Goal: Information Seeking & Learning: Learn about a topic

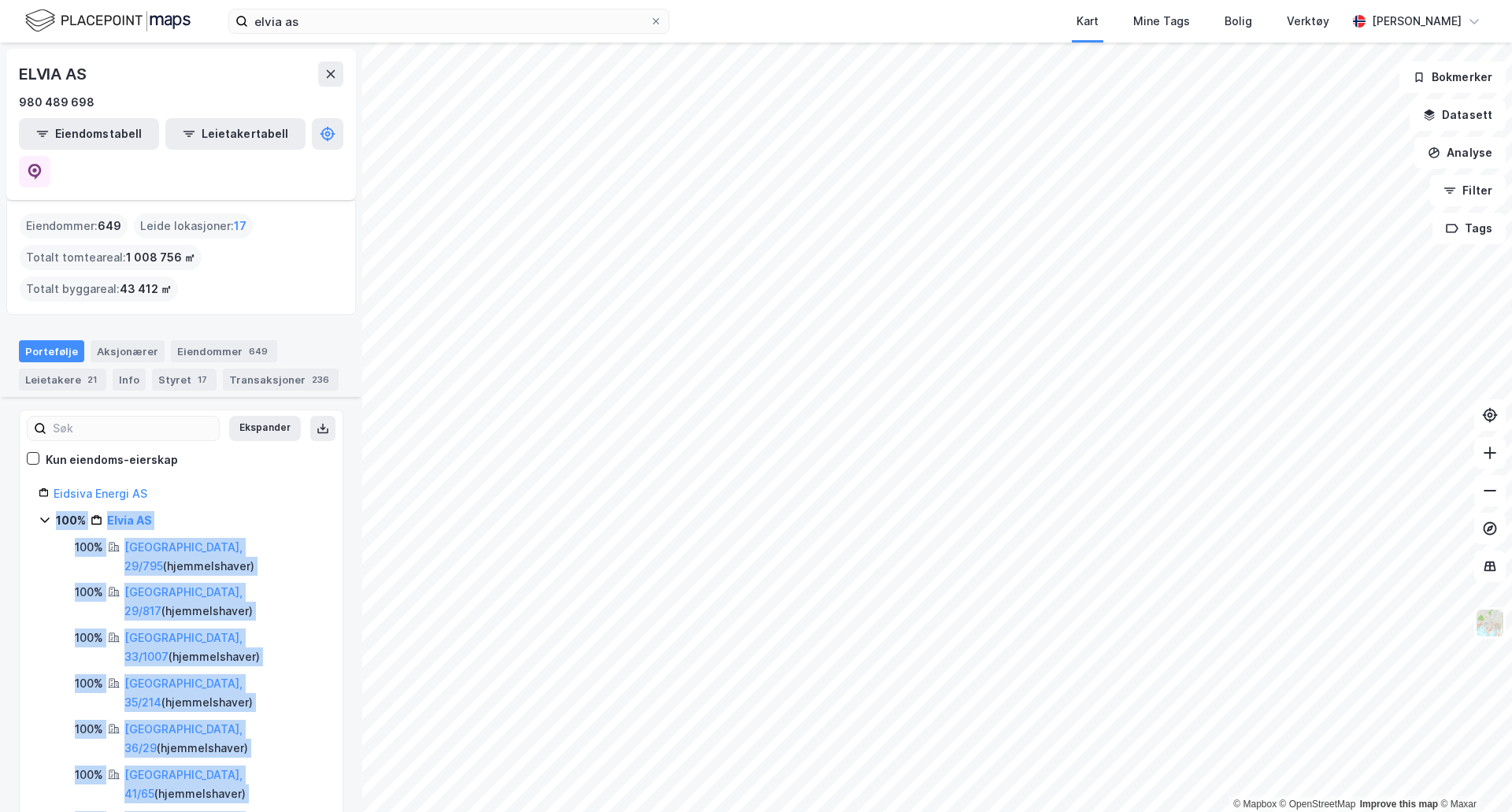
scroll to position [141, 0]
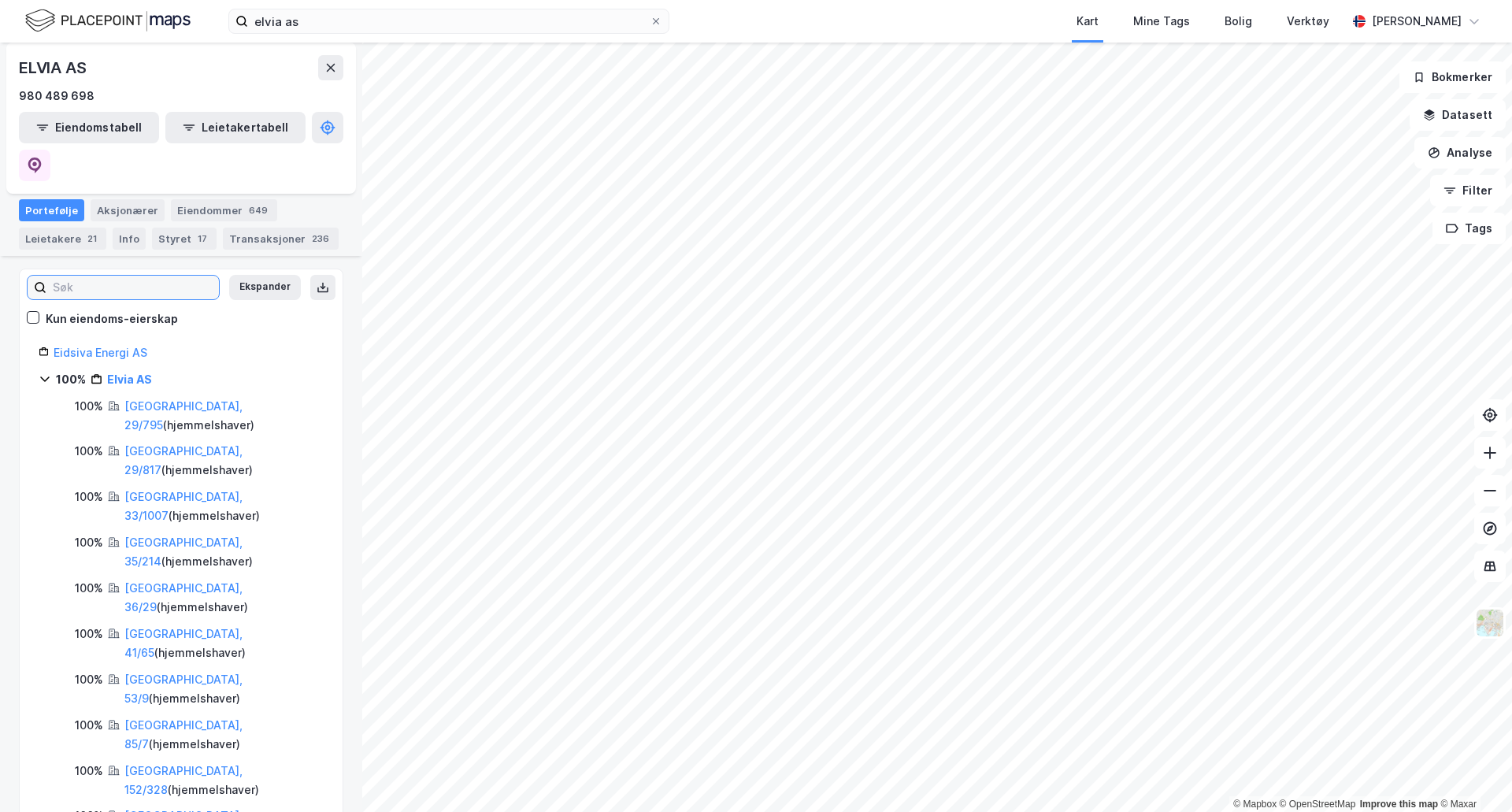
click at [104, 276] on input at bounding box center [133, 287] width 173 height 24
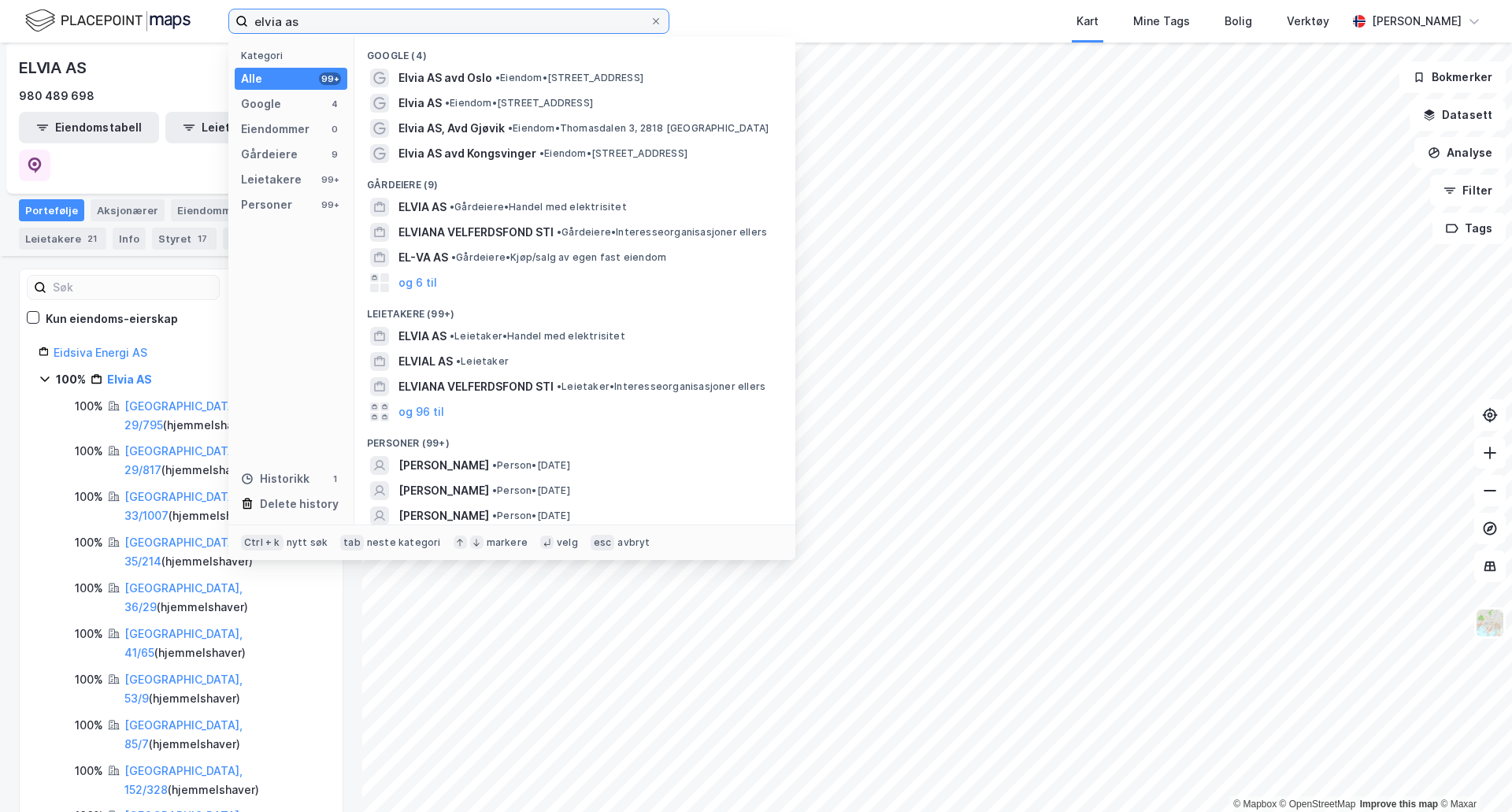
drag, startPoint x: 295, startPoint y: 20, endPoint x: 165, endPoint y: 18, distance: 130.0
click at [165, 18] on div "elvia as Kategori Alle 99+ Google 4 Eiendommer 0 Gårdeiere 9 Leietakere 99+ Per…" at bounding box center [756, 21] width 1512 height 43
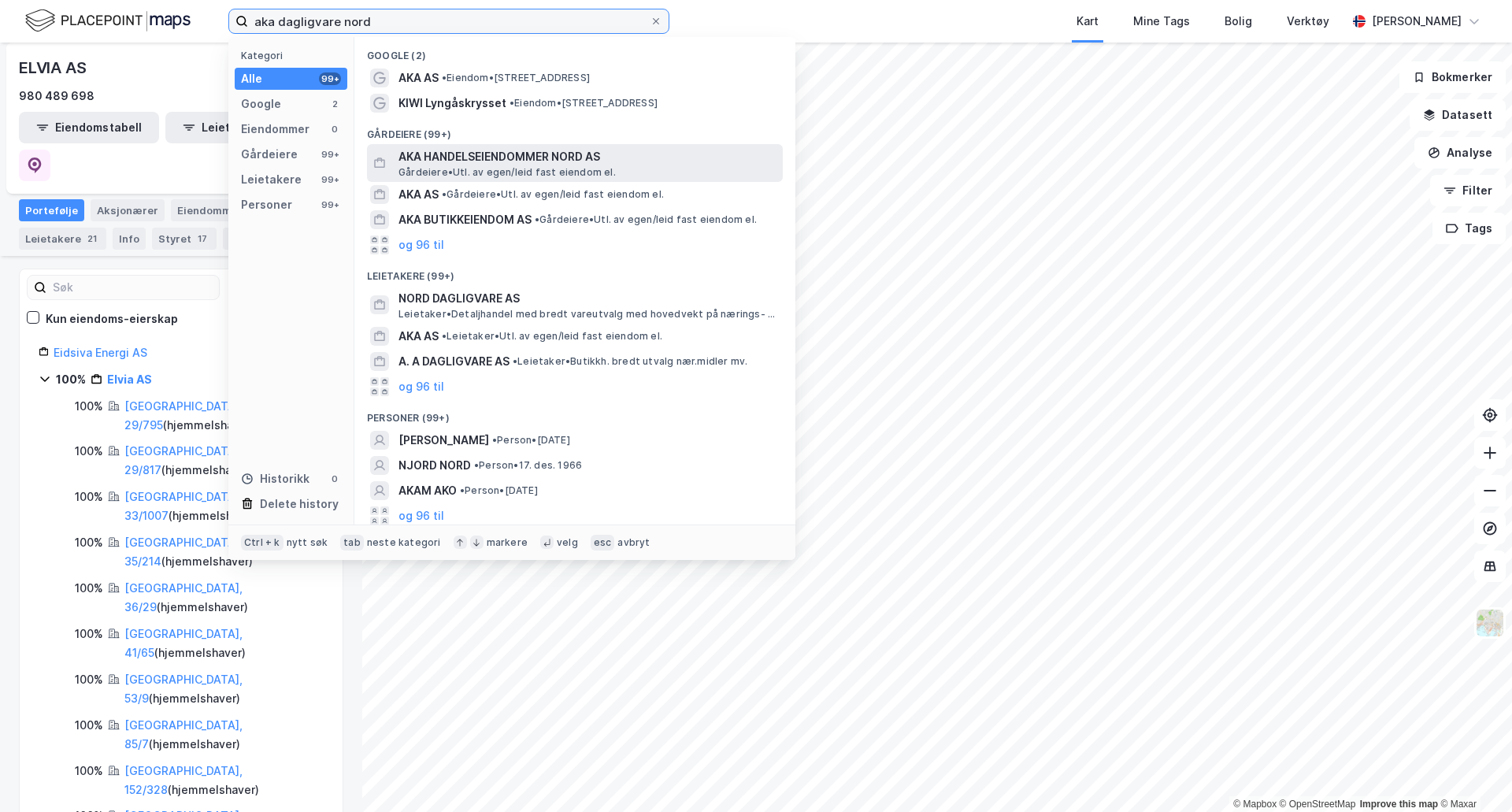
type input "aka dagligvare nord"
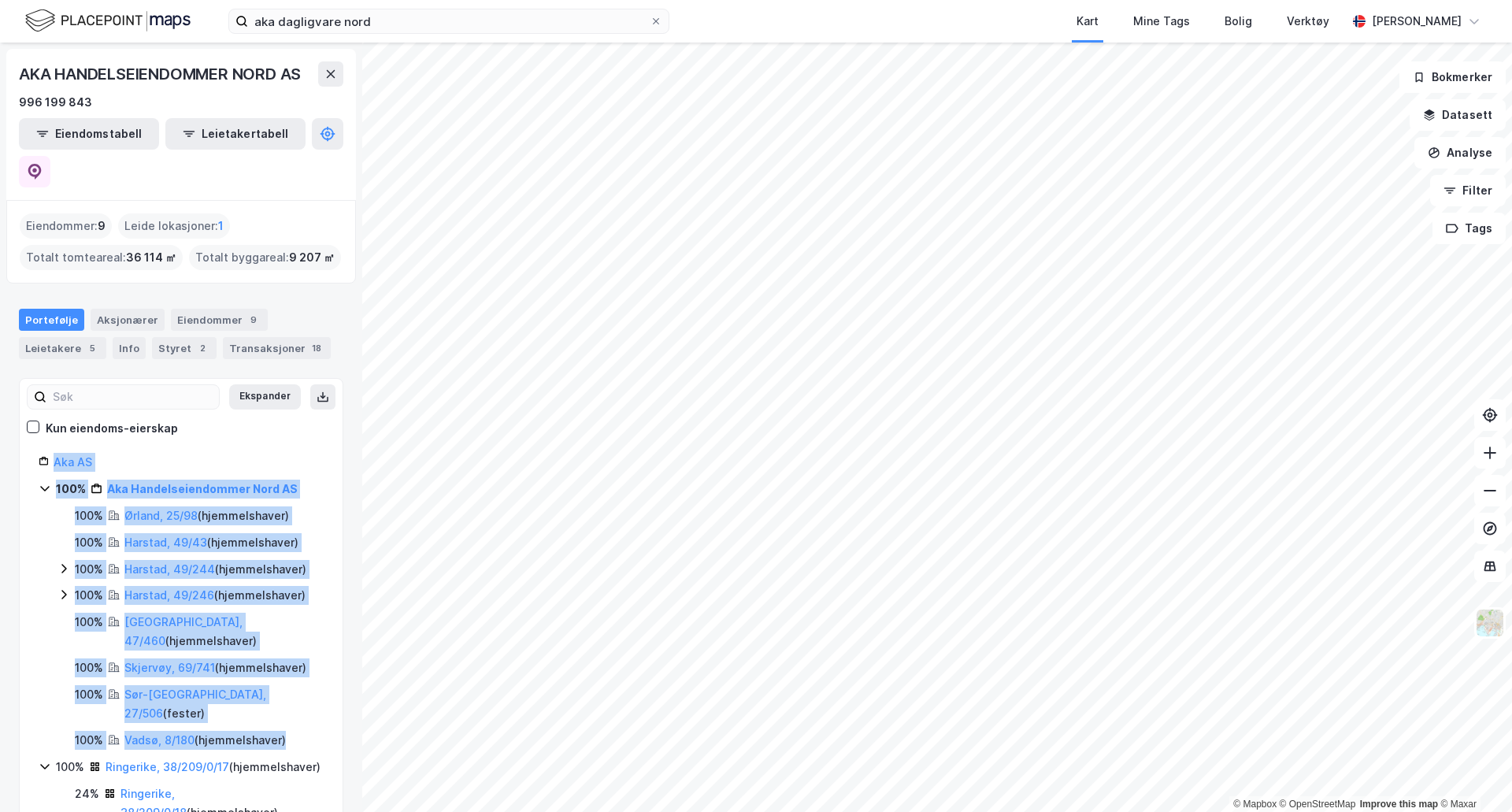
drag, startPoint x: 296, startPoint y: 665, endPoint x: 29, endPoint y: 426, distance: 358.3
copy div "Aka AS 100% Aka Handelseiendommer Nord AS 100% Ørland, 25/98 ( hjemmelshaver ) …"
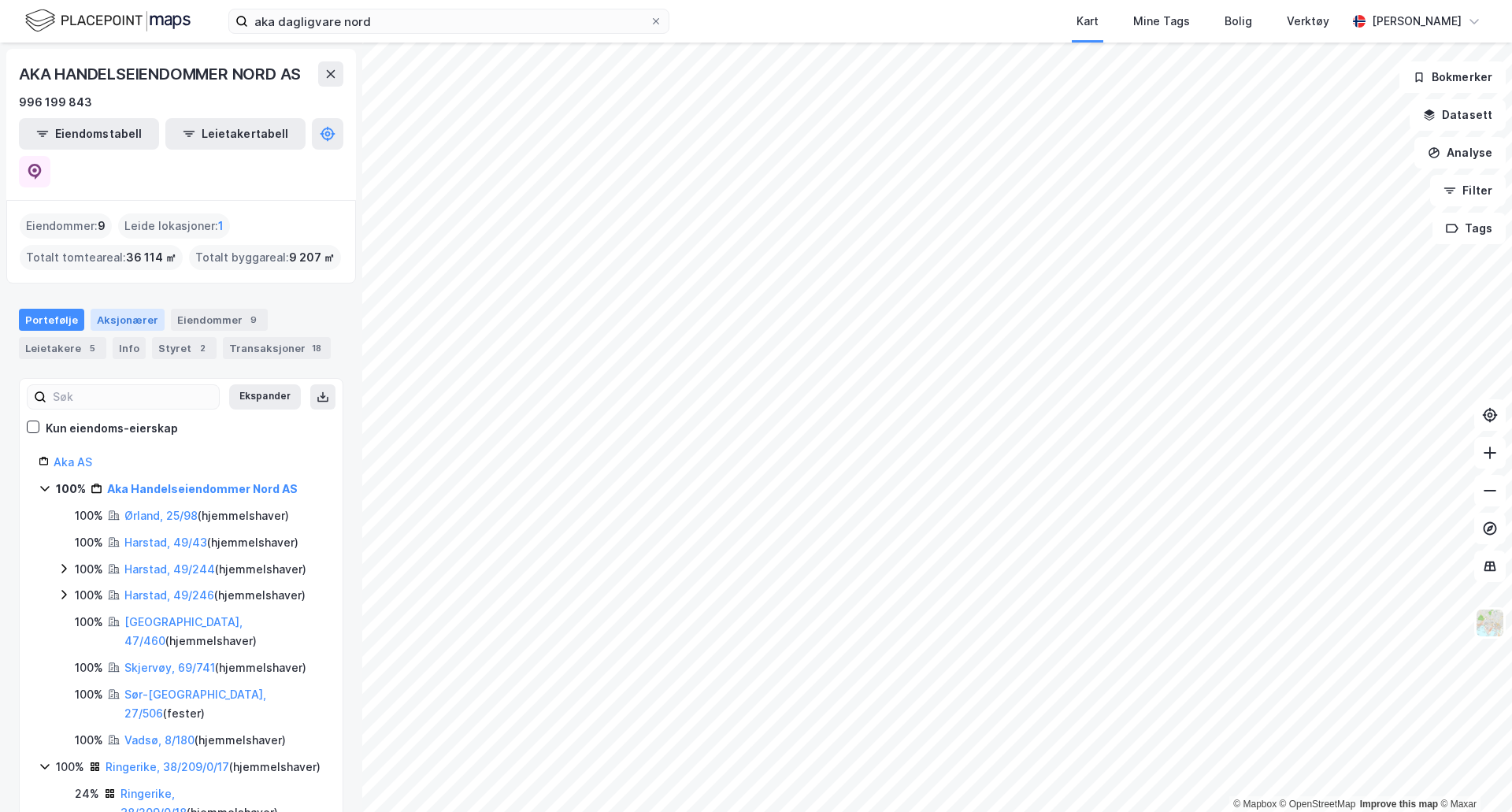
click at [134, 309] on div "Aksjonærer" at bounding box center [128, 319] width 74 height 22
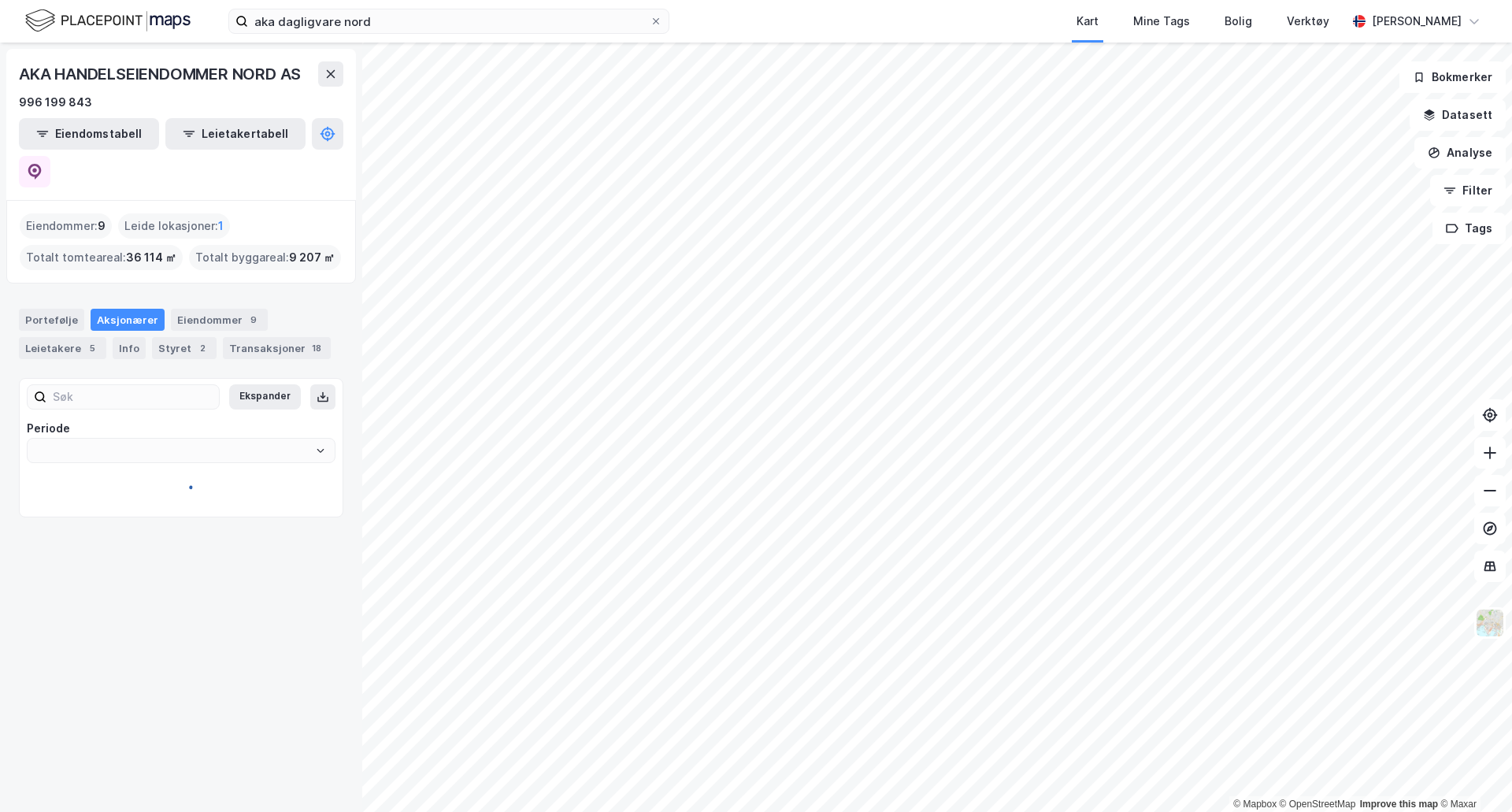
type input "Siste"
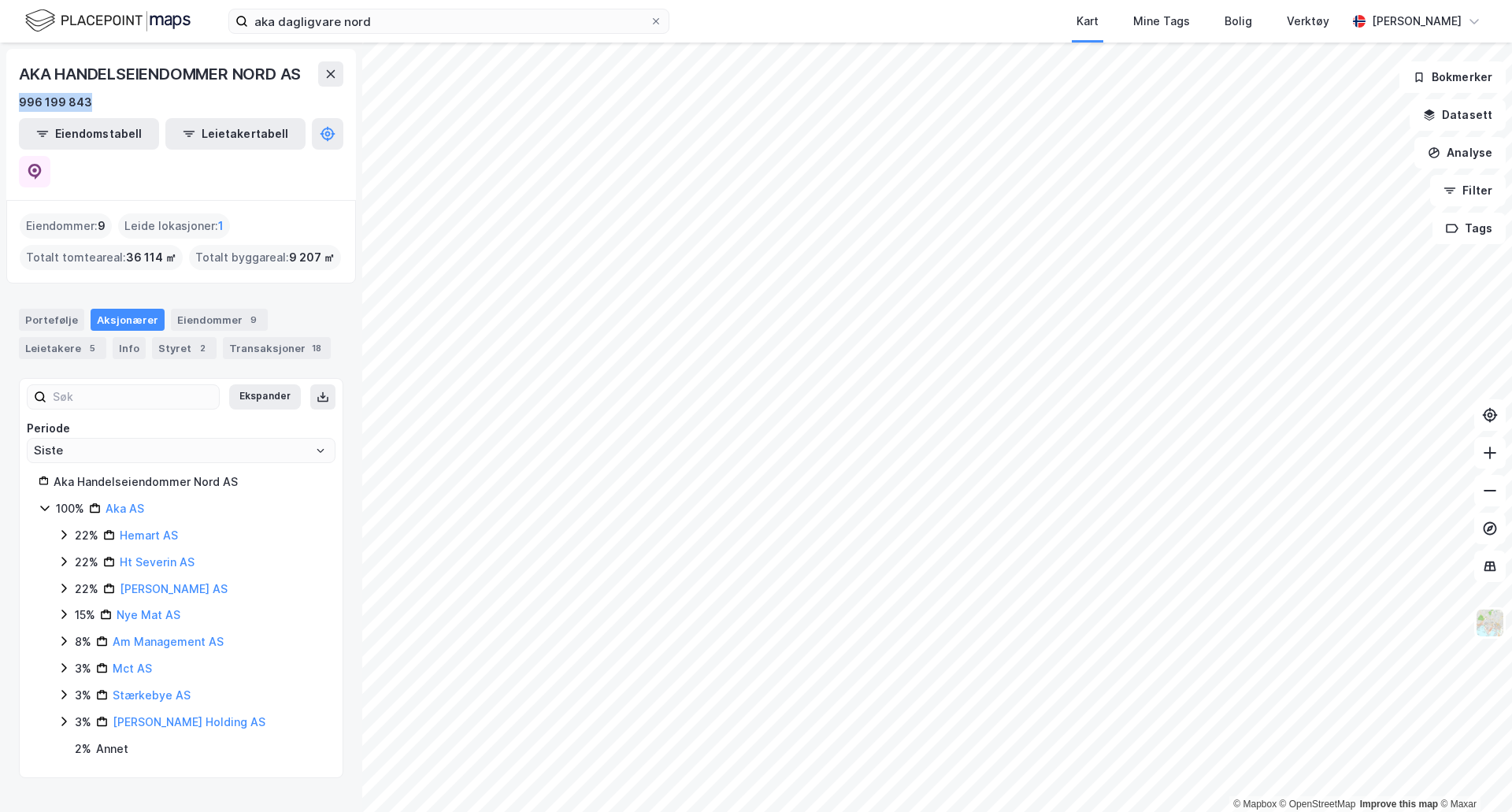
drag, startPoint x: 93, startPoint y: 100, endPoint x: 14, endPoint y: 104, distance: 79.1
click at [14, 104] on div "AKA HANDELSEIENDOMMER NORD AS 996 199 843 Eiendomstabell Leietakertabell" at bounding box center [181, 124] width 350 height 151
copy div "996 199 843"
click at [210, 309] on div "Eiendommer 9" at bounding box center [219, 319] width 97 height 22
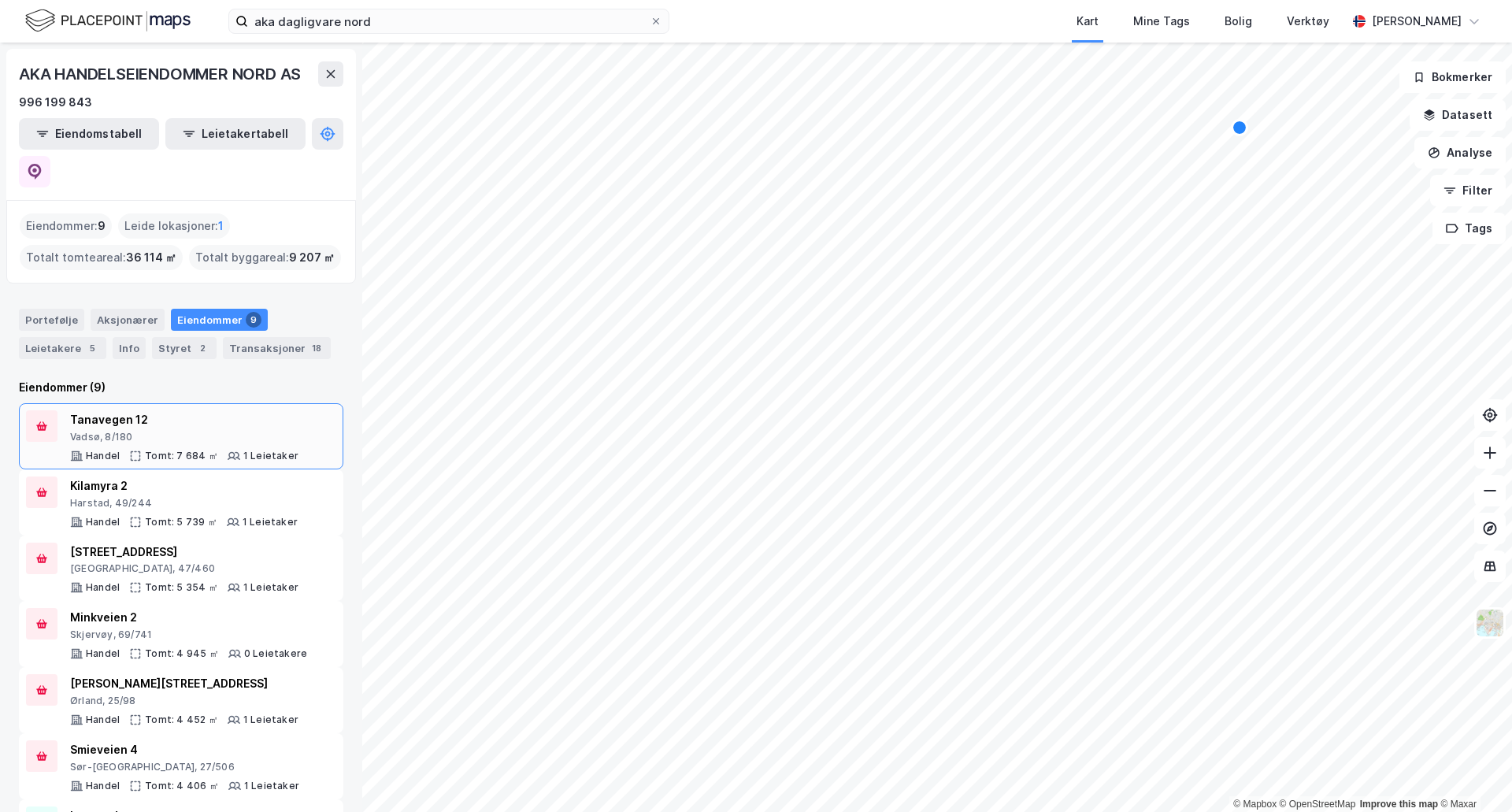
click at [111, 410] on div "Tanavegen 12" at bounding box center [184, 419] width 228 height 19
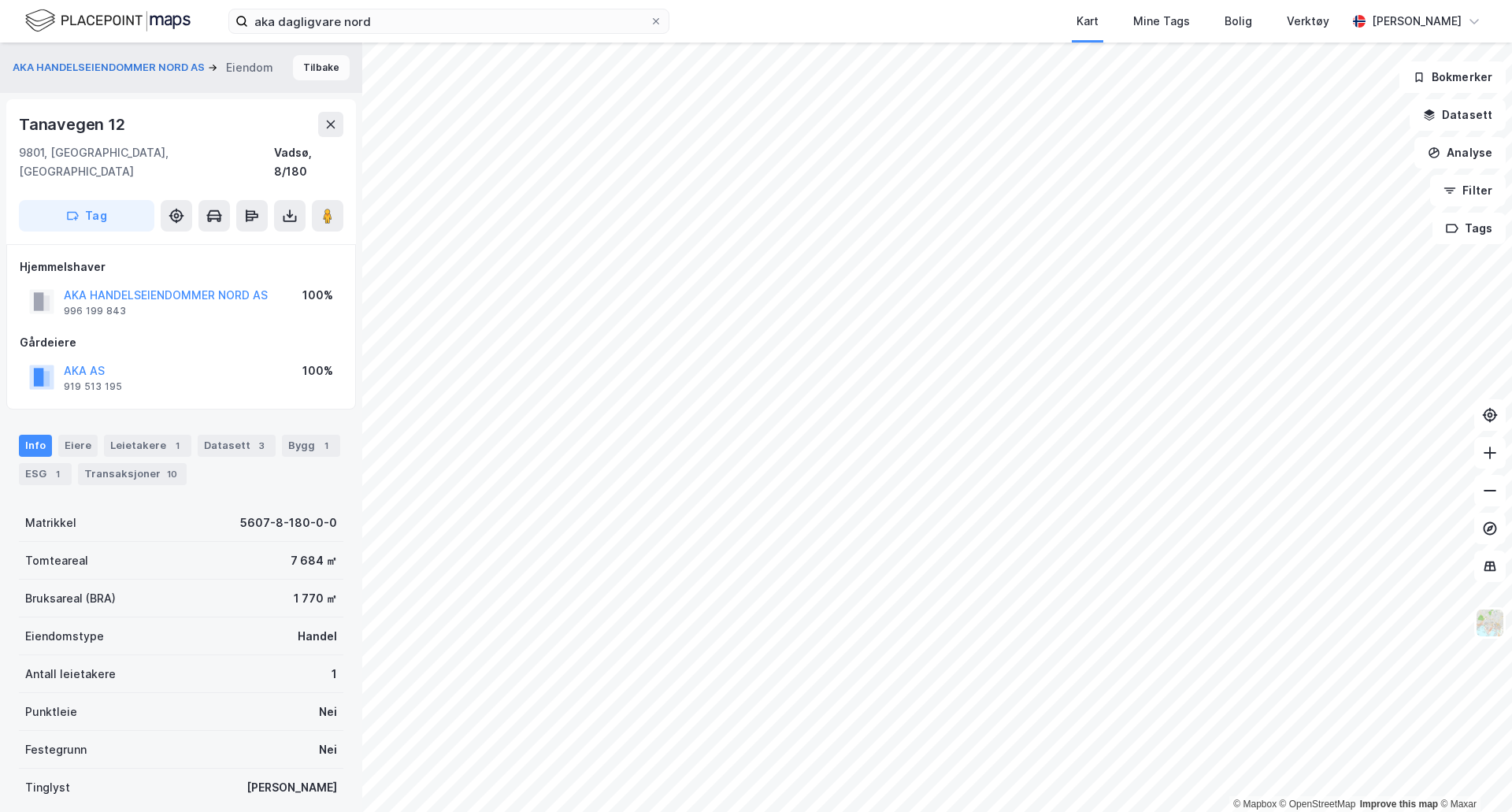
click at [311, 74] on button "Tilbake" at bounding box center [321, 67] width 56 height 25
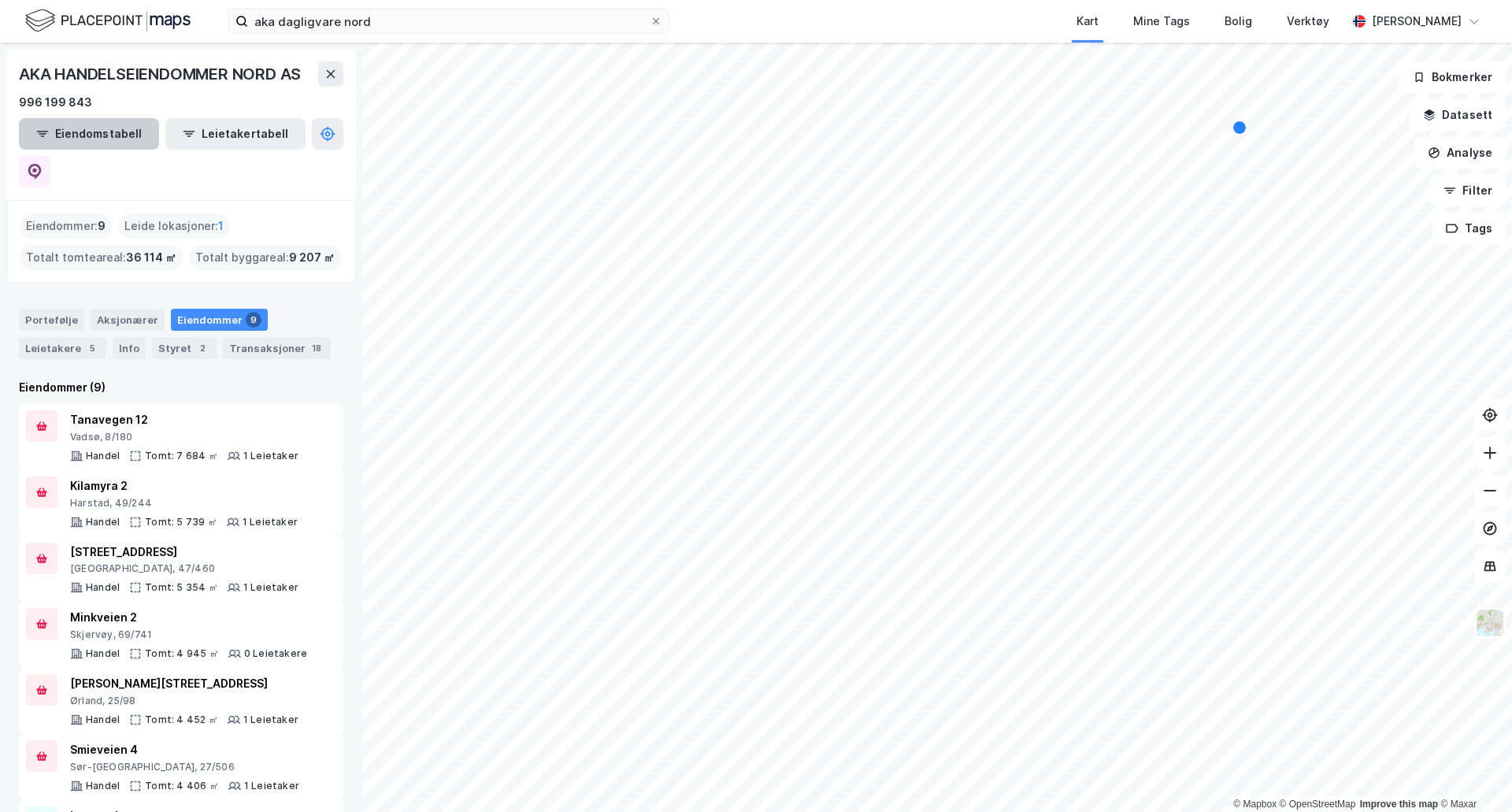
click at [101, 133] on button "Eiendomstabell" at bounding box center [88, 133] width 140 height 31
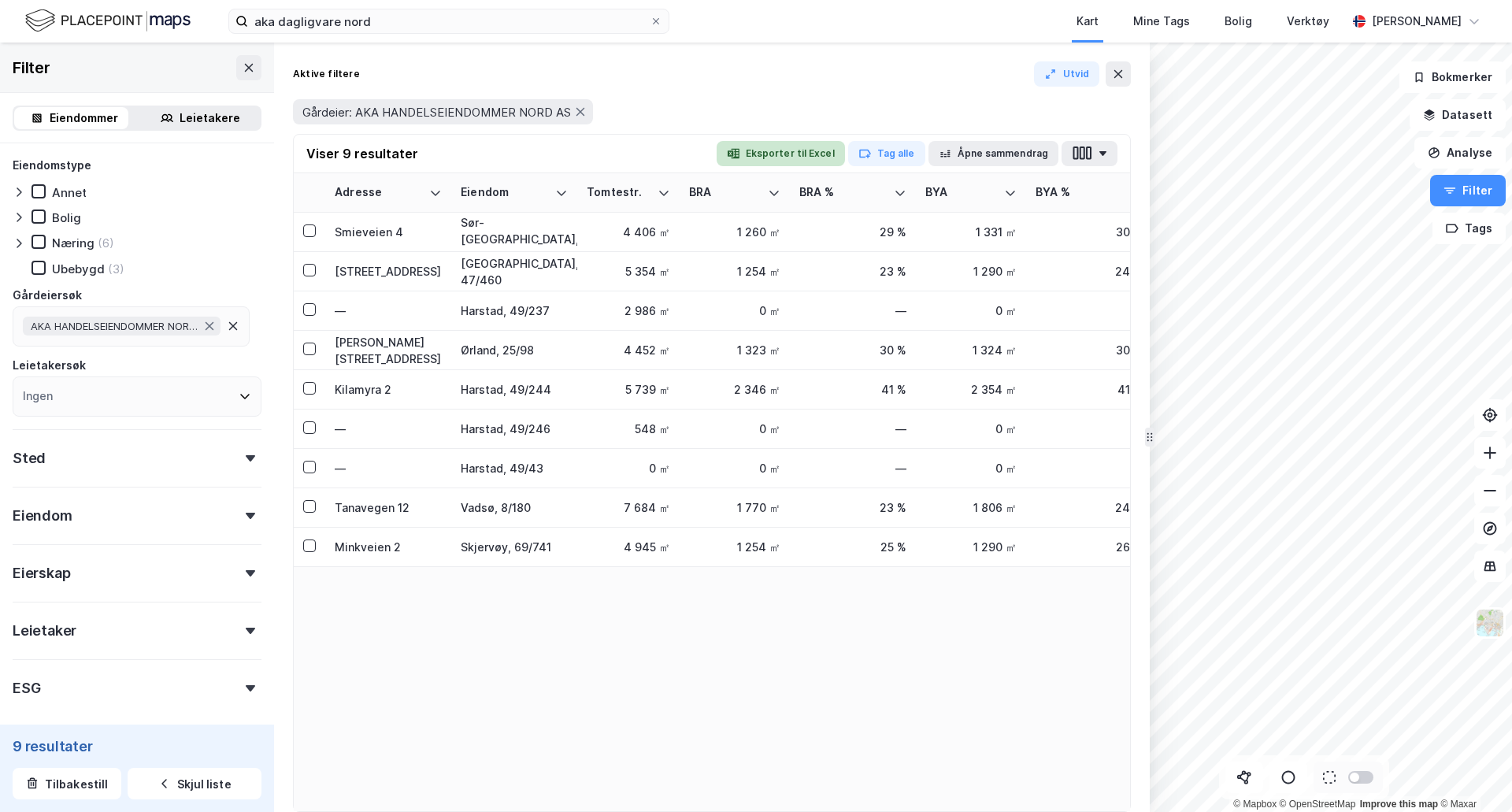
click at [818, 159] on button "Eksporter til Excel" at bounding box center [780, 153] width 129 height 25
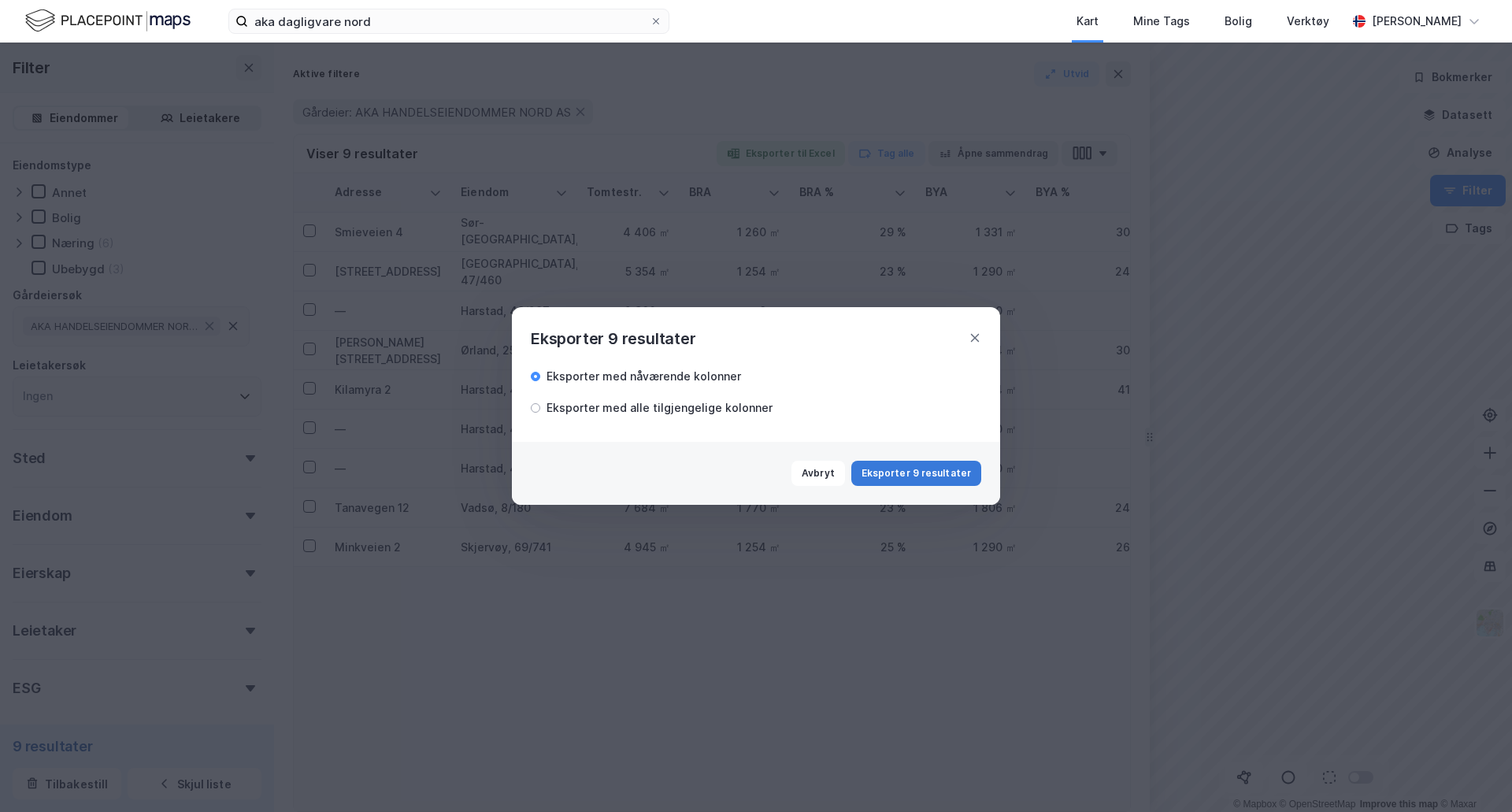
click at [916, 477] on button "Eksporter 9 resultater" at bounding box center [916, 473] width 130 height 25
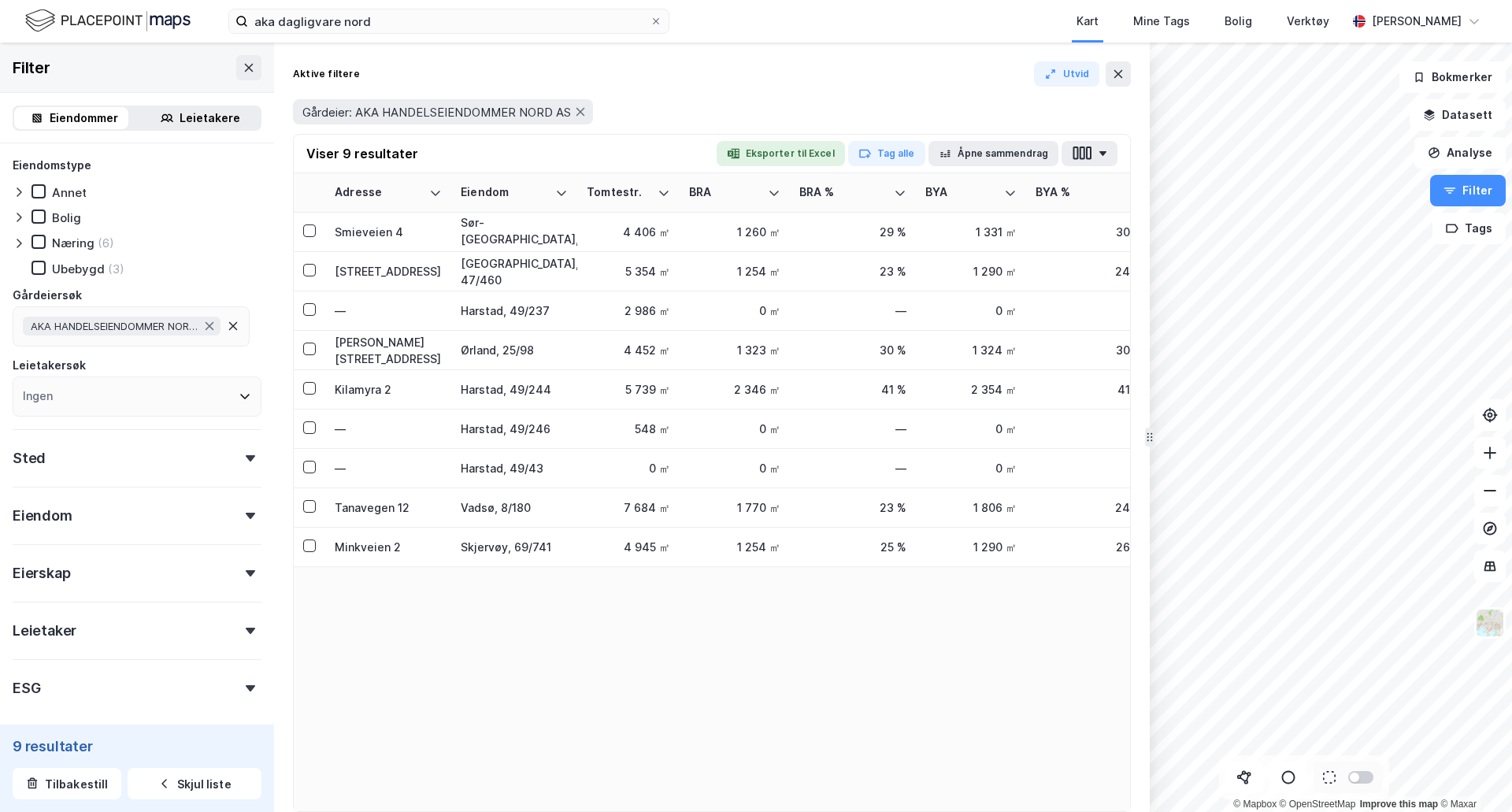
click at [715, 700] on div "Adresse Eiendom Tomtestr. BRA BRA % BYA BYA % Leietakere Ansatte Eiendomstyper …" at bounding box center [712, 492] width 837 height 638
click at [522, 468] on div "Harstad, 49/43" at bounding box center [514, 468] width 107 height 16
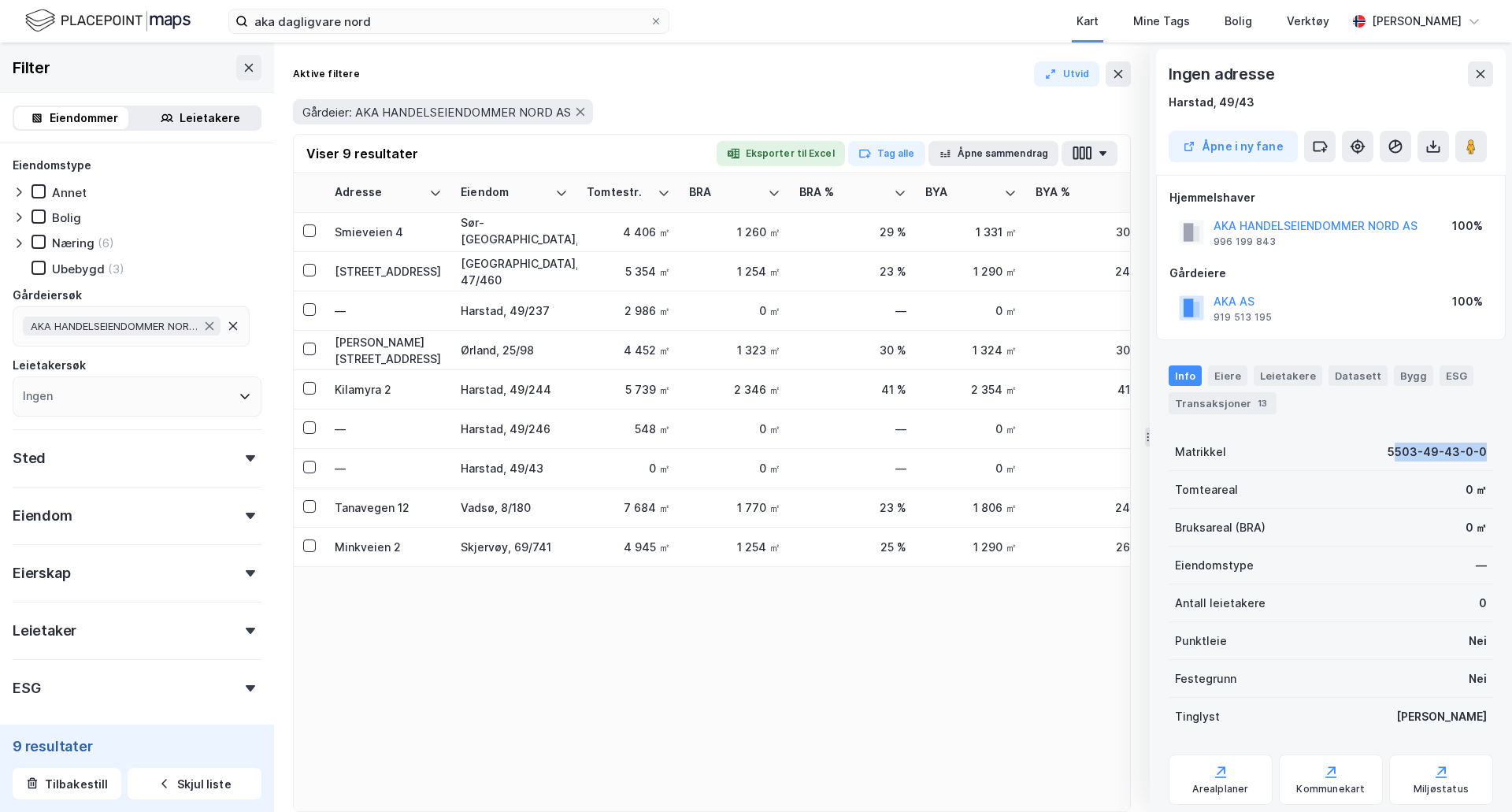
drag, startPoint x: 1387, startPoint y: 453, endPoint x: 1480, endPoint y: 465, distance: 93.8
click at [1480, 465] on div "Matrikkel 5503-49-43-0-0" at bounding box center [1331, 452] width 324 height 38
drag, startPoint x: 1484, startPoint y: 455, endPoint x: 1374, endPoint y: 449, distance: 110.2
click at [1374, 449] on div "Ingen adresse [GEOGRAPHIC_DATA], 49/43 Åpne i ny fane Hjemmelshaver AKA HANDELS…" at bounding box center [1331, 427] width 363 height 769
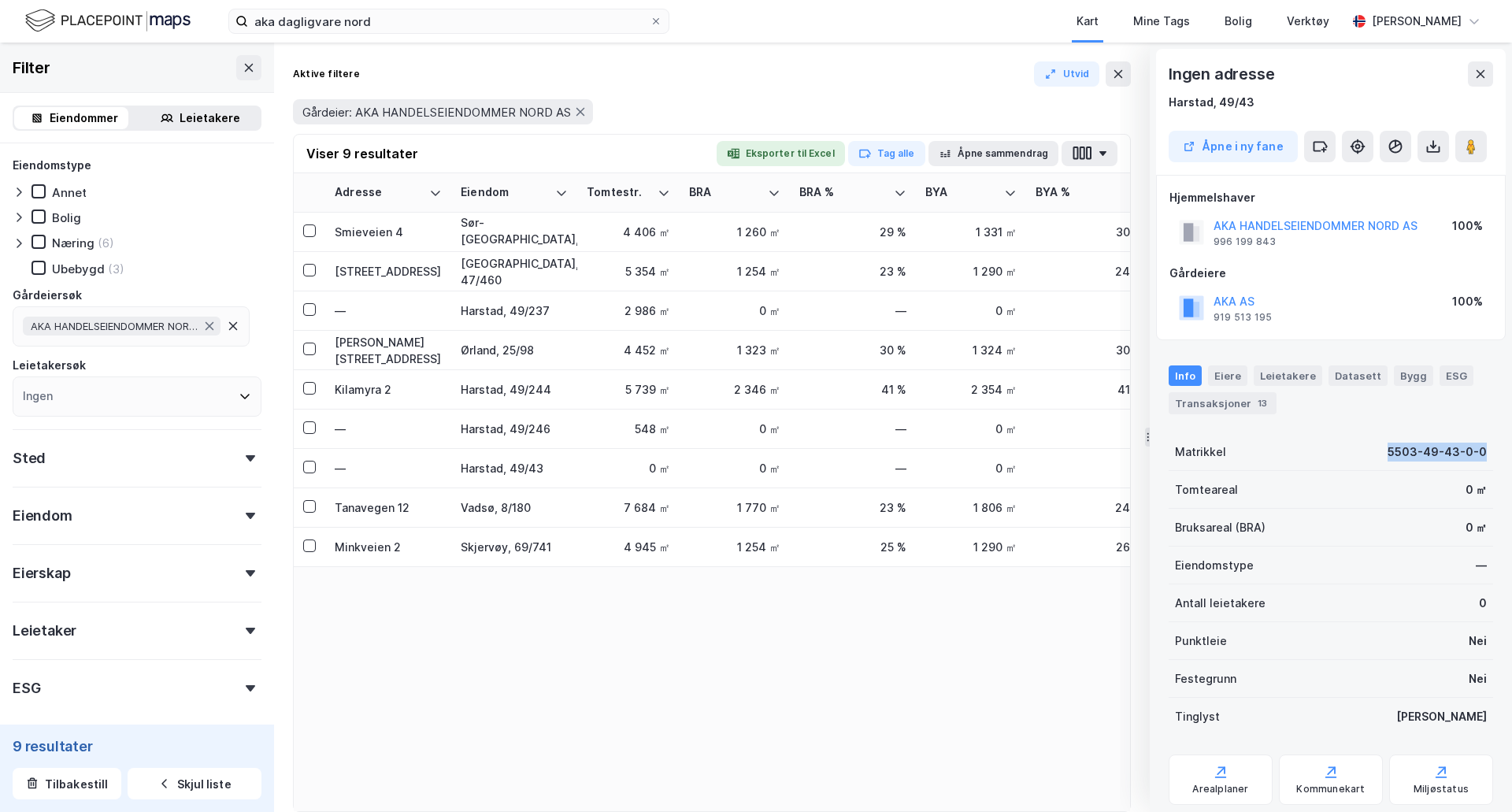
copy div "5503-49-43-0-0"
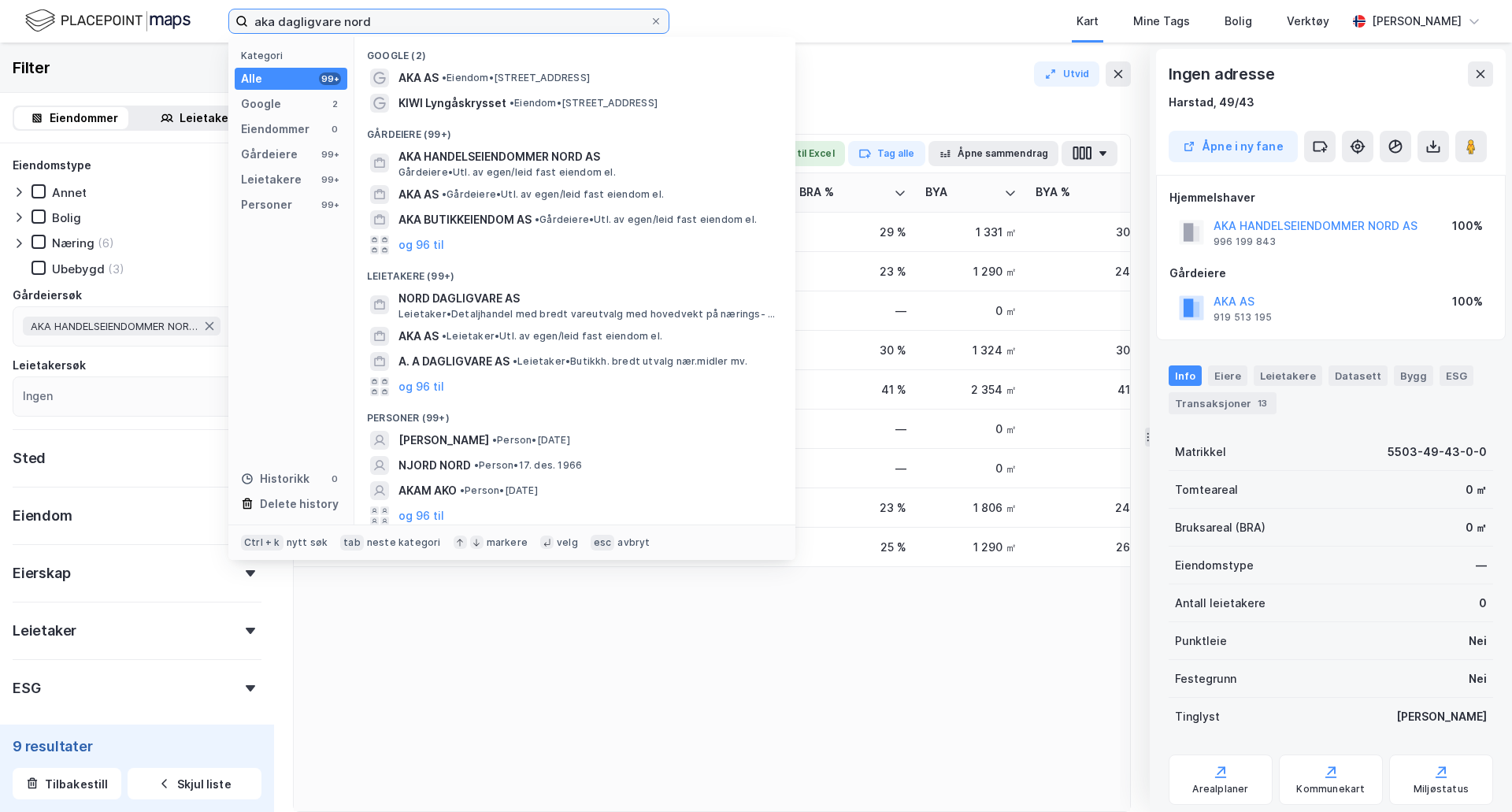
click at [313, 22] on input "aka dagligvare nord" at bounding box center [449, 21] width 402 height 24
drag, startPoint x: 368, startPoint y: 20, endPoint x: 185, endPoint y: 20, distance: 183.0
click at [185, 20] on div "aka dagligvare nord Kategori Alle 99+ Google 2 Eiendommer 0 Gårdeiere 99+ Leiet…" at bounding box center [756, 21] width 1512 height 43
paste input "5503-49-43-0-0"
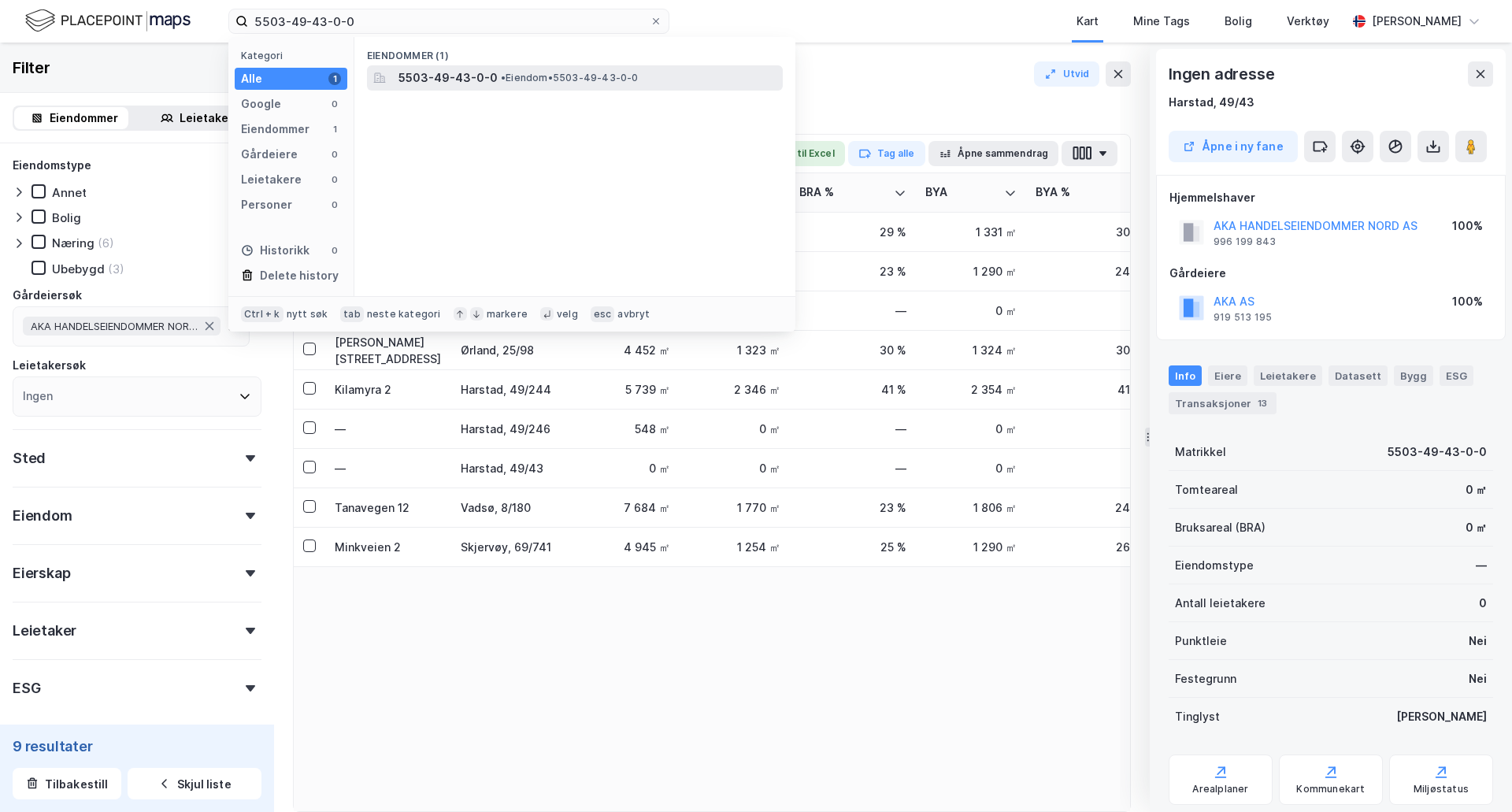
click at [470, 79] on span "5503-49-43-0-0" at bounding box center [448, 78] width 99 height 19
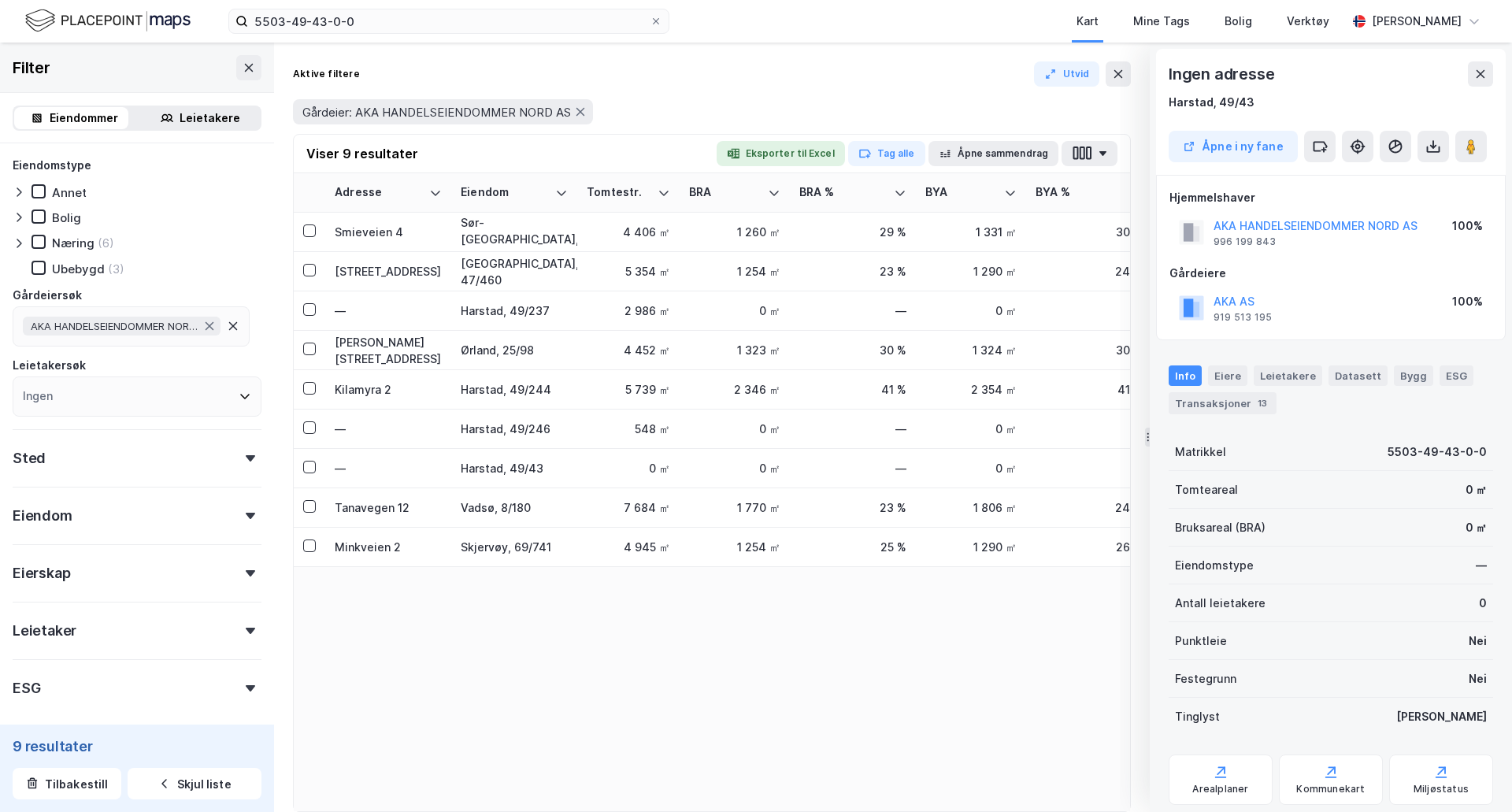
click at [470, 79] on div "Aktive filtere Utvid" at bounding box center [712, 74] width 838 height 25
click at [242, 72] on icon at bounding box center [248, 67] width 12 height 12
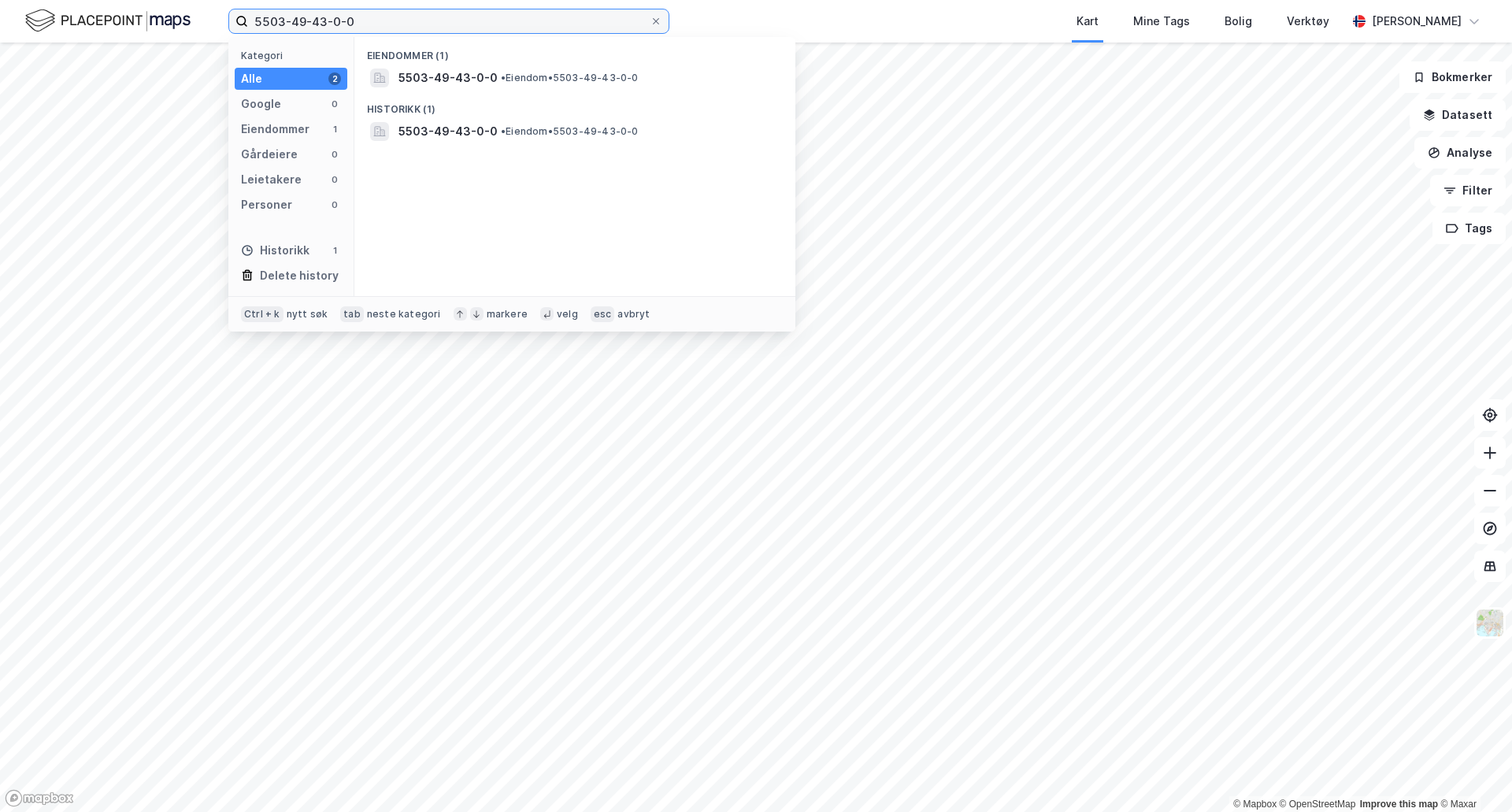
click at [368, 29] on input "5503-49-43-0-0" at bounding box center [449, 21] width 402 height 24
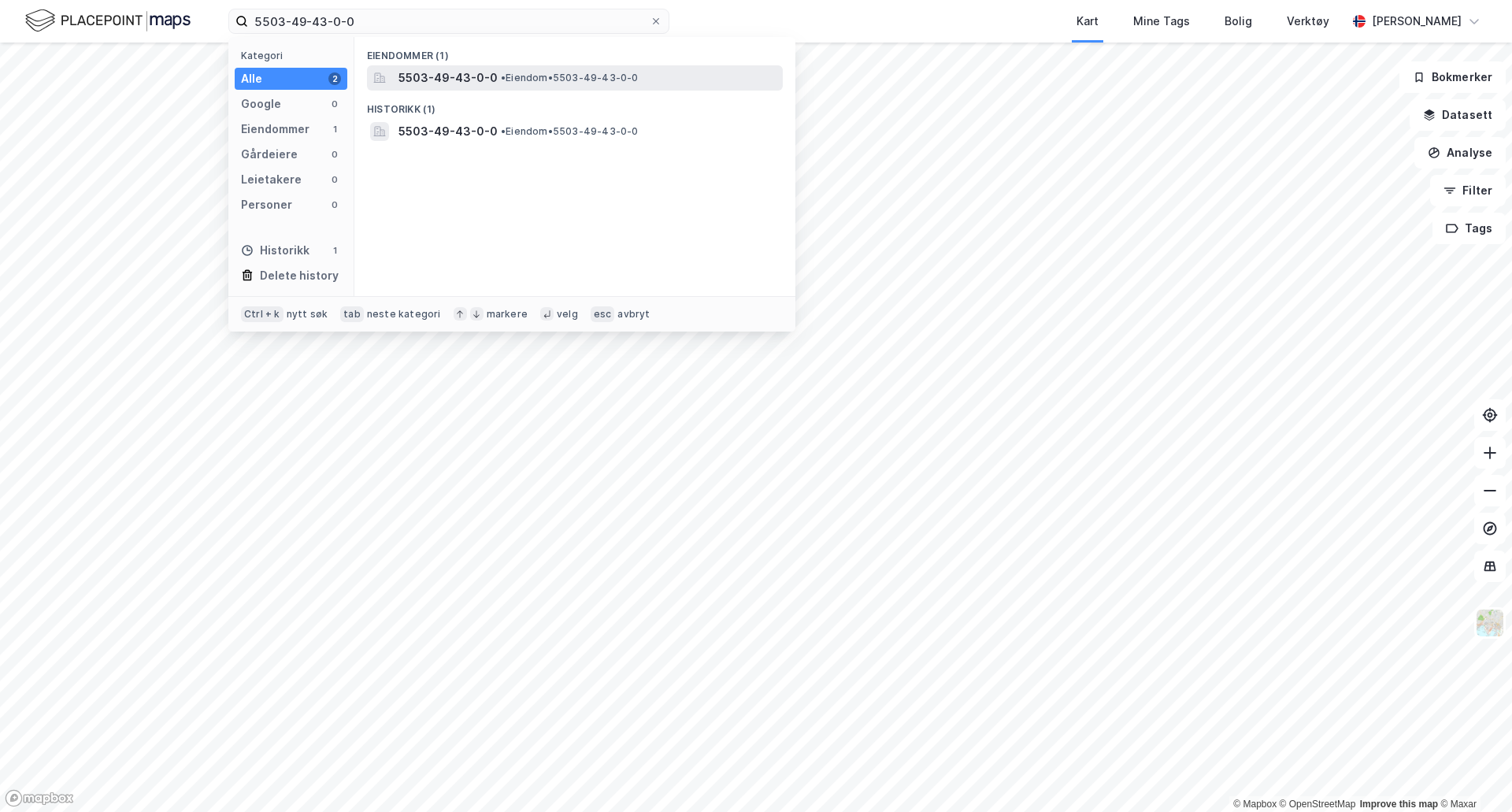
click at [414, 79] on span "5503-49-43-0-0" at bounding box center [448, 78] width 99 height 19
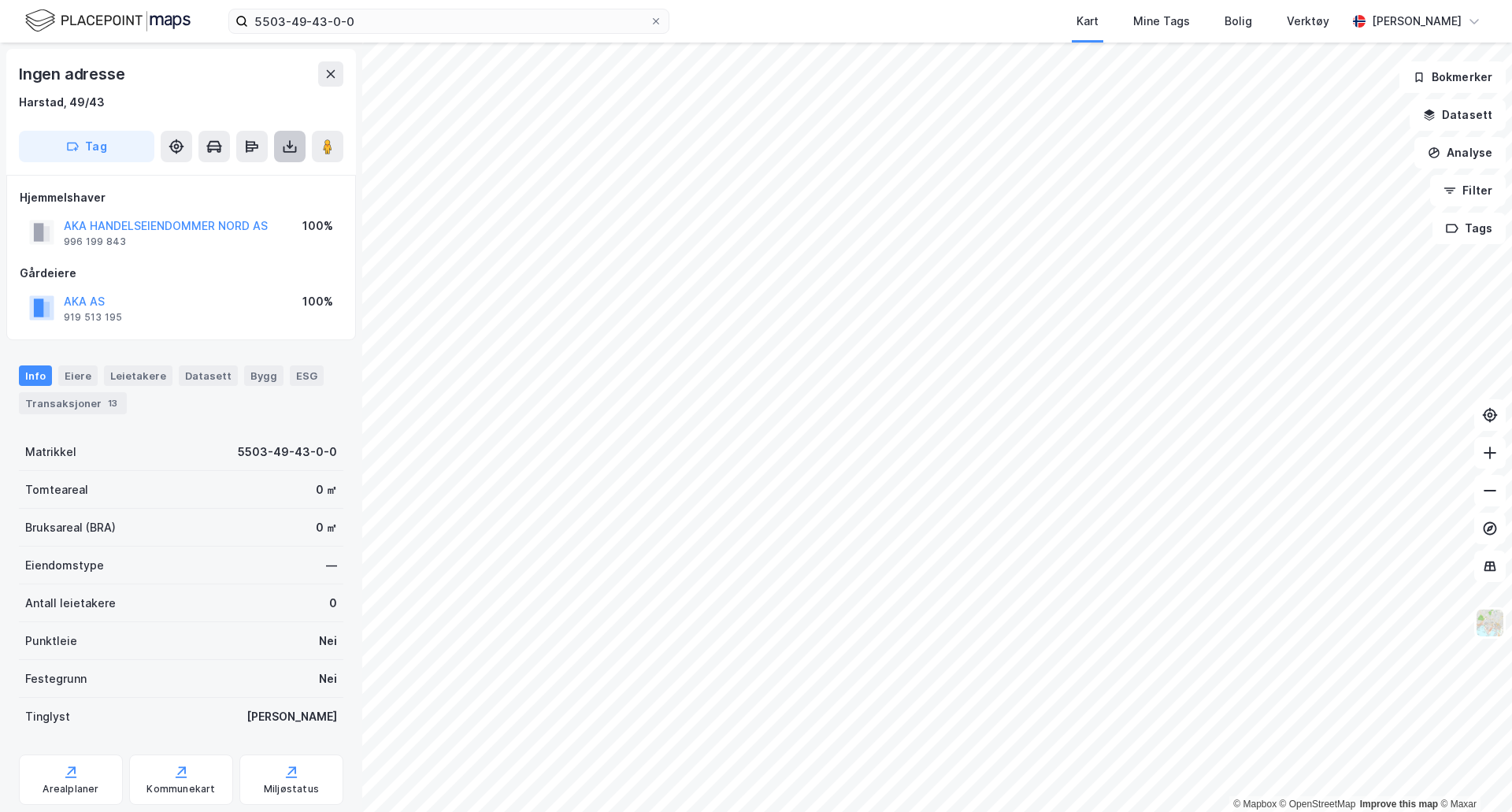
click at [283, 153] on icon at bounding box center [289, 146] width 16 height 16
click at [256, 179] on div "Last ned grunnbok" at bounding box center [212, 178] width 92 height 12
click at [84, 372] on div "Eiere" at bounding box center [78, 375] width 39 height 20
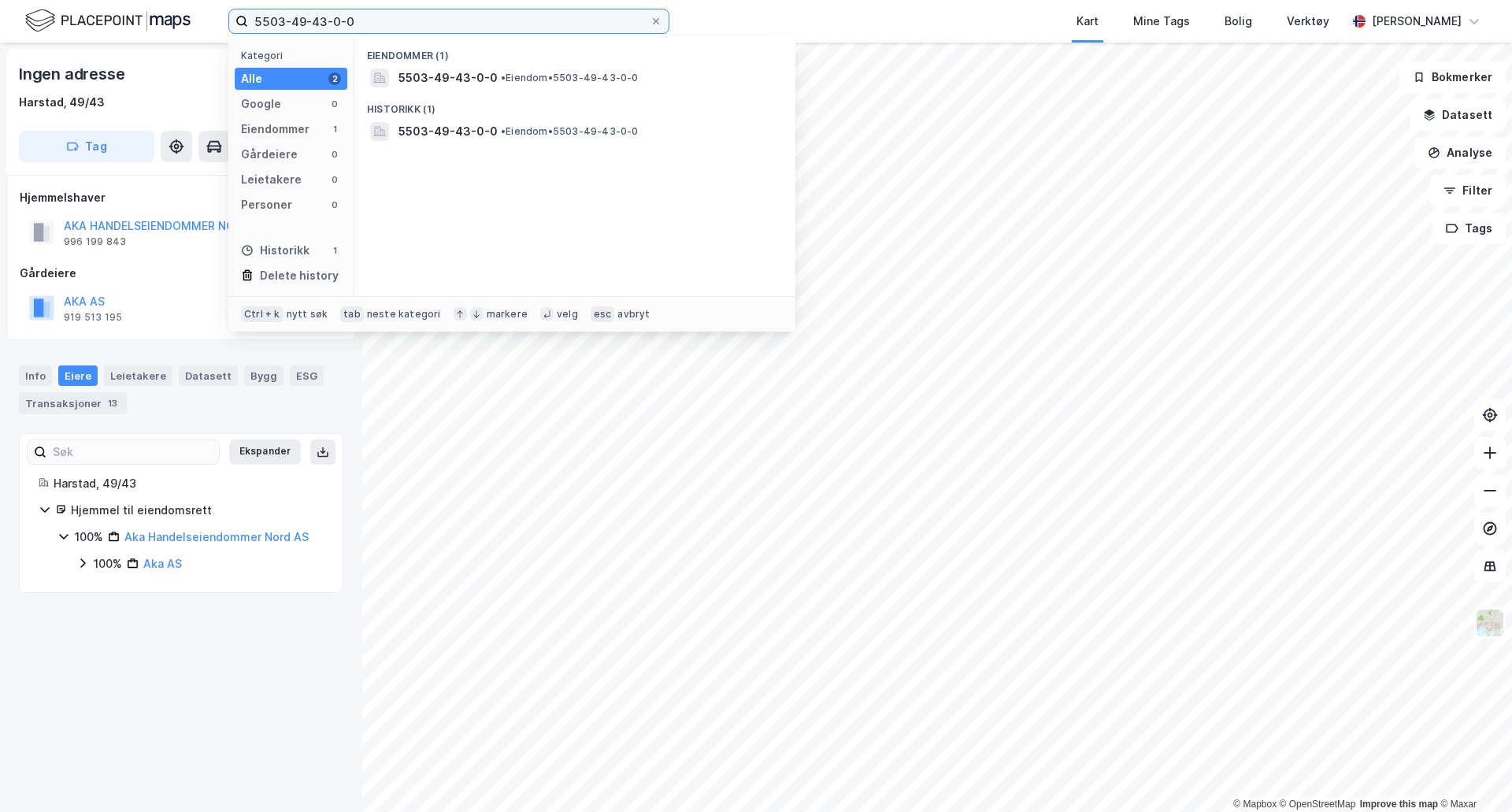
drag, startPoint x: 360, startPoint y: 16, endPoint x: 225, endPoint y: 13, distance: 135.0
click at [225, 13] on div "5503-49-43-0-0 Kategori Alle 2 Google 0 Eiendommer 1 Gårdeiere 0 Leietakere 0 P…" at bounding box center [756, 21] width 1512 height 43
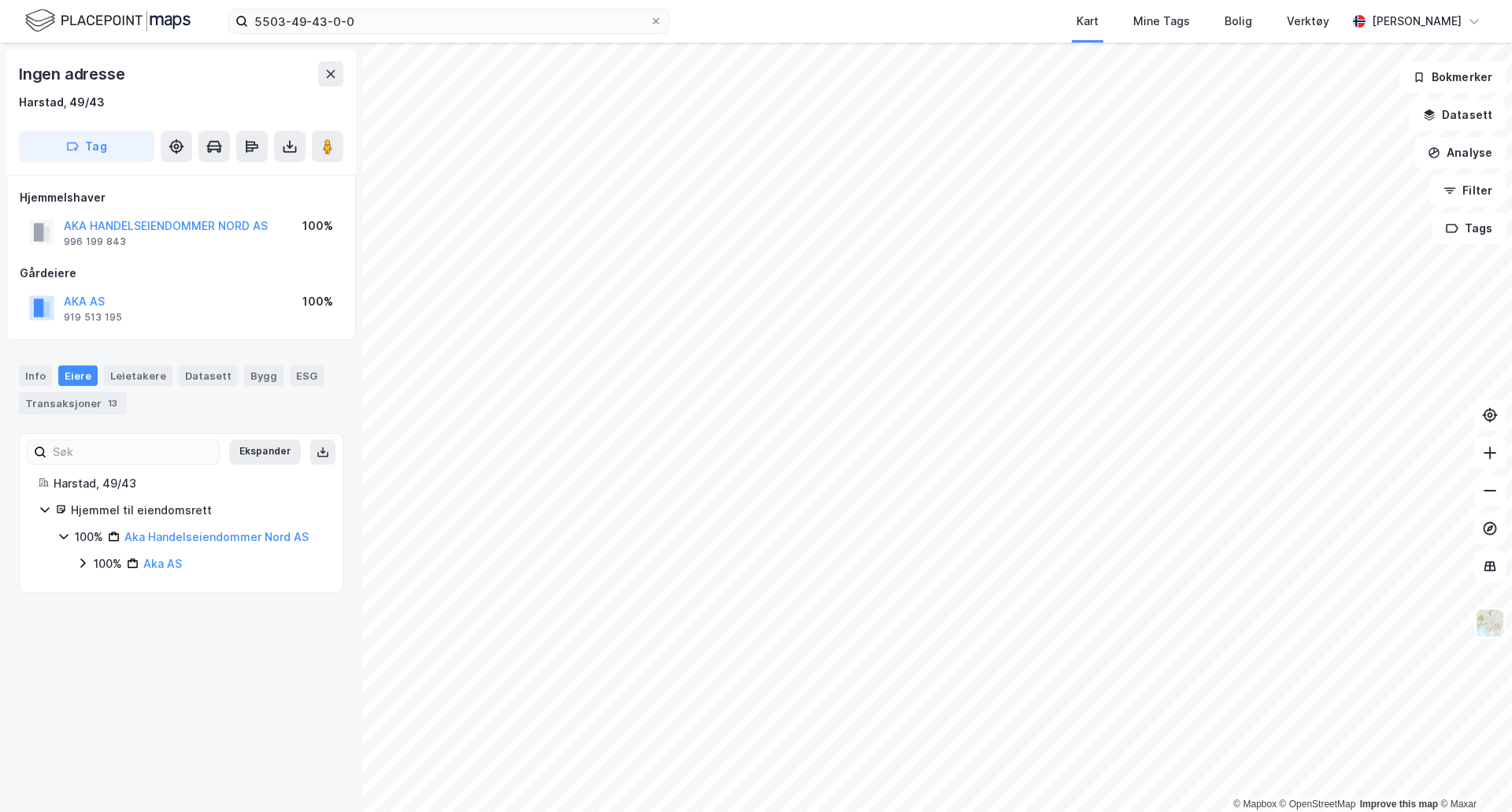
click at [256, 646] on div "Ingen adresse [GEOGRAPHIC_DATA], 49/43 Tag Hjemmelshaver AKA HANDELSEIENDOMMER …" at bounding box center [181, 427] width 363 height 769
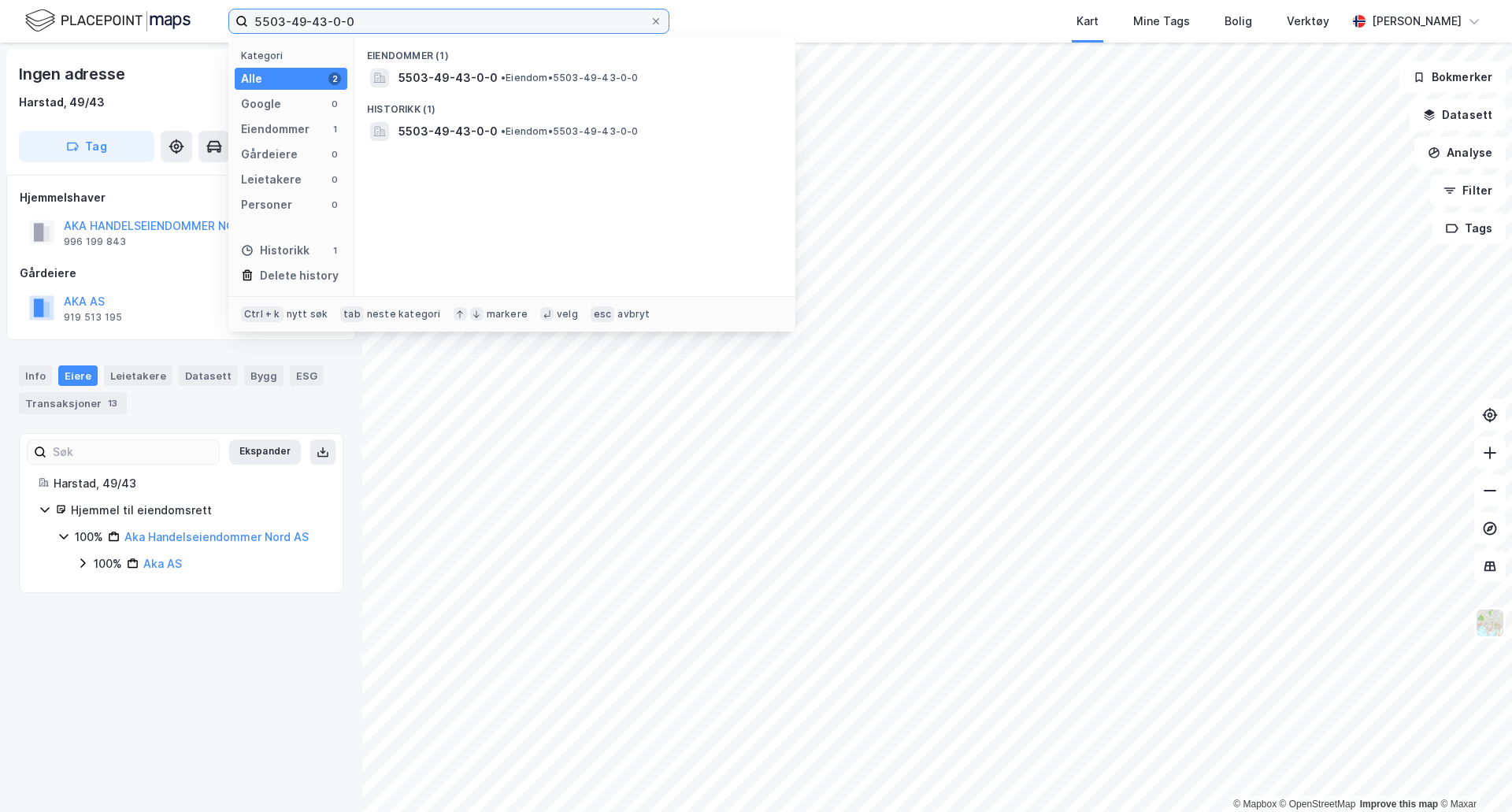
drag, startPoint x: 381, startPoint y: 21, endPoint x: 198, endPoint y: 11, distance: 183.3
click at [198, 11] on div "5503-49-43-0-0 Kategori Alle 2 Google 0 Eiendommer 1 Gårdeiere 0 Leietakere 0 P…" at bounding box center [756, 21] width 1512 height 43
paste input "25/98 (kommune 5057)."
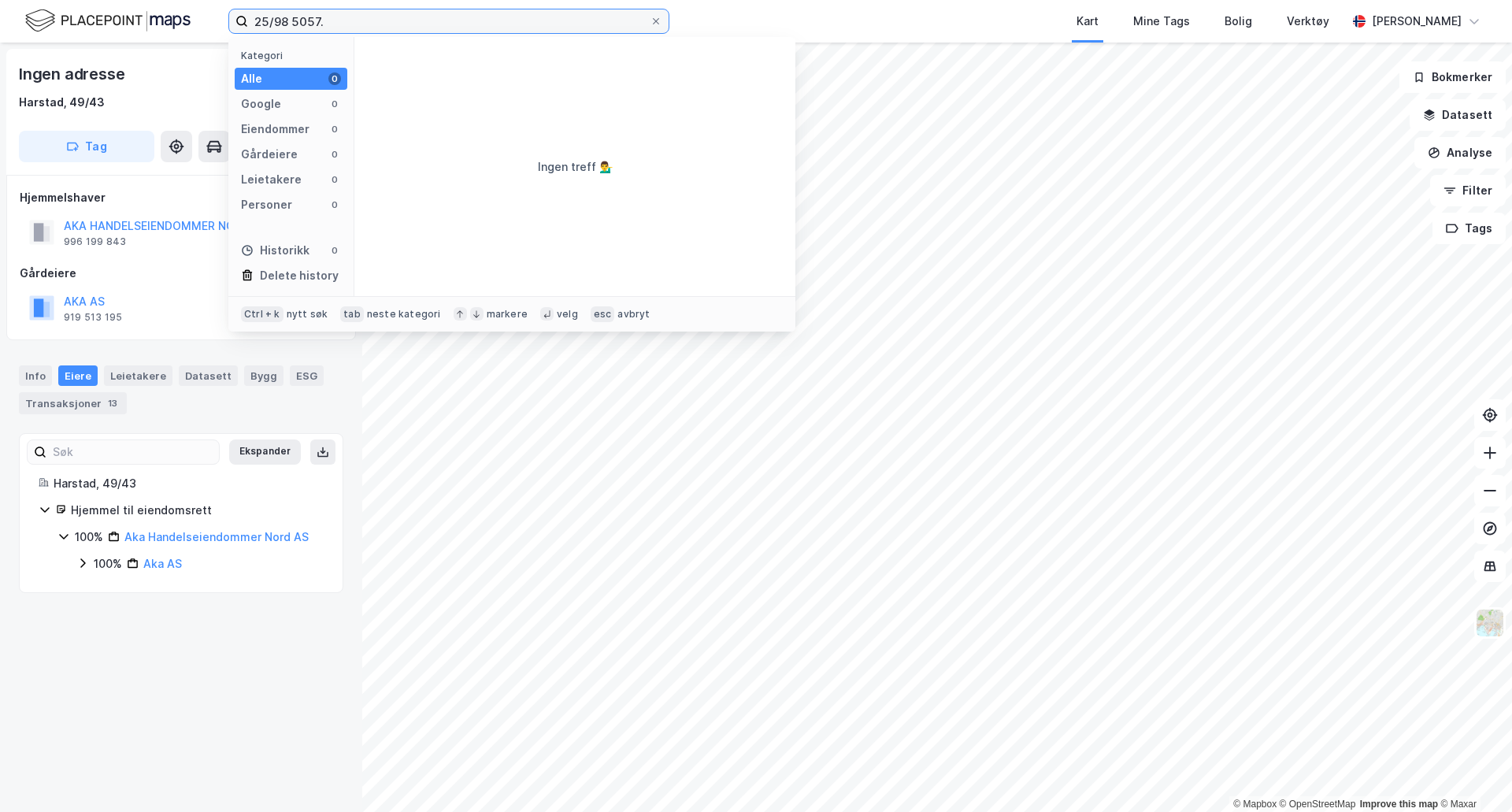
click at [332, 22] on input "25/98 5057." at bounding box center [449, 21] width 402 height 24
drag, startPoint x: 332, startPoint y: 22, endPoint x: 363, endPoint y: 74, distance: 60.5
click at [363, 34] on div "25/98 5057 Kategori Alle 1 Google 0 Eiendommer 1 Gårdeiere 0 Leietakere 0 Perso…" at bounding box center [449, 21] width 441 height 25
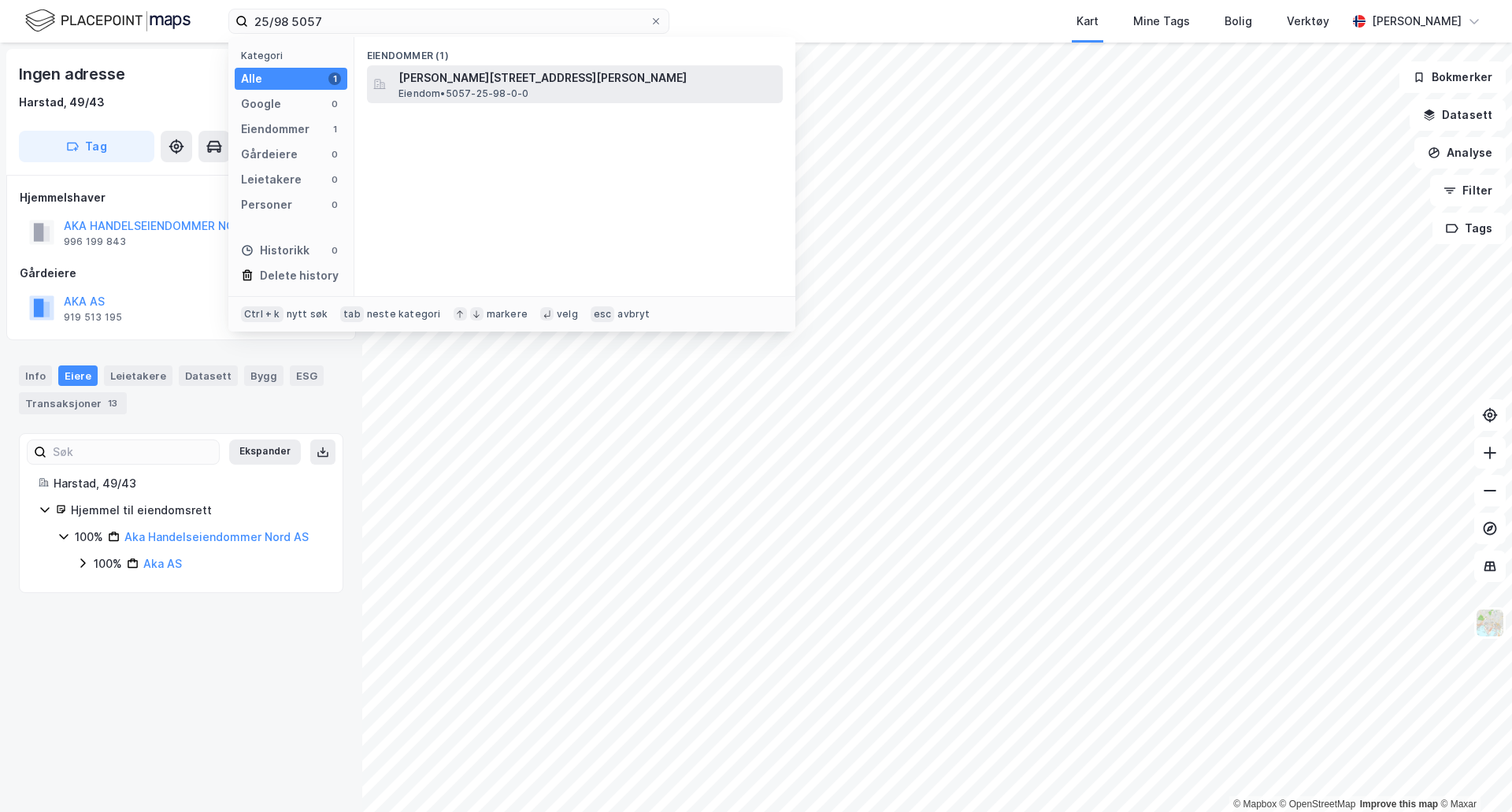
click at [449, 88] on span "Eiendom • 5057-25-98-0-0" at bounding box center [463, 93] width 130 height 12
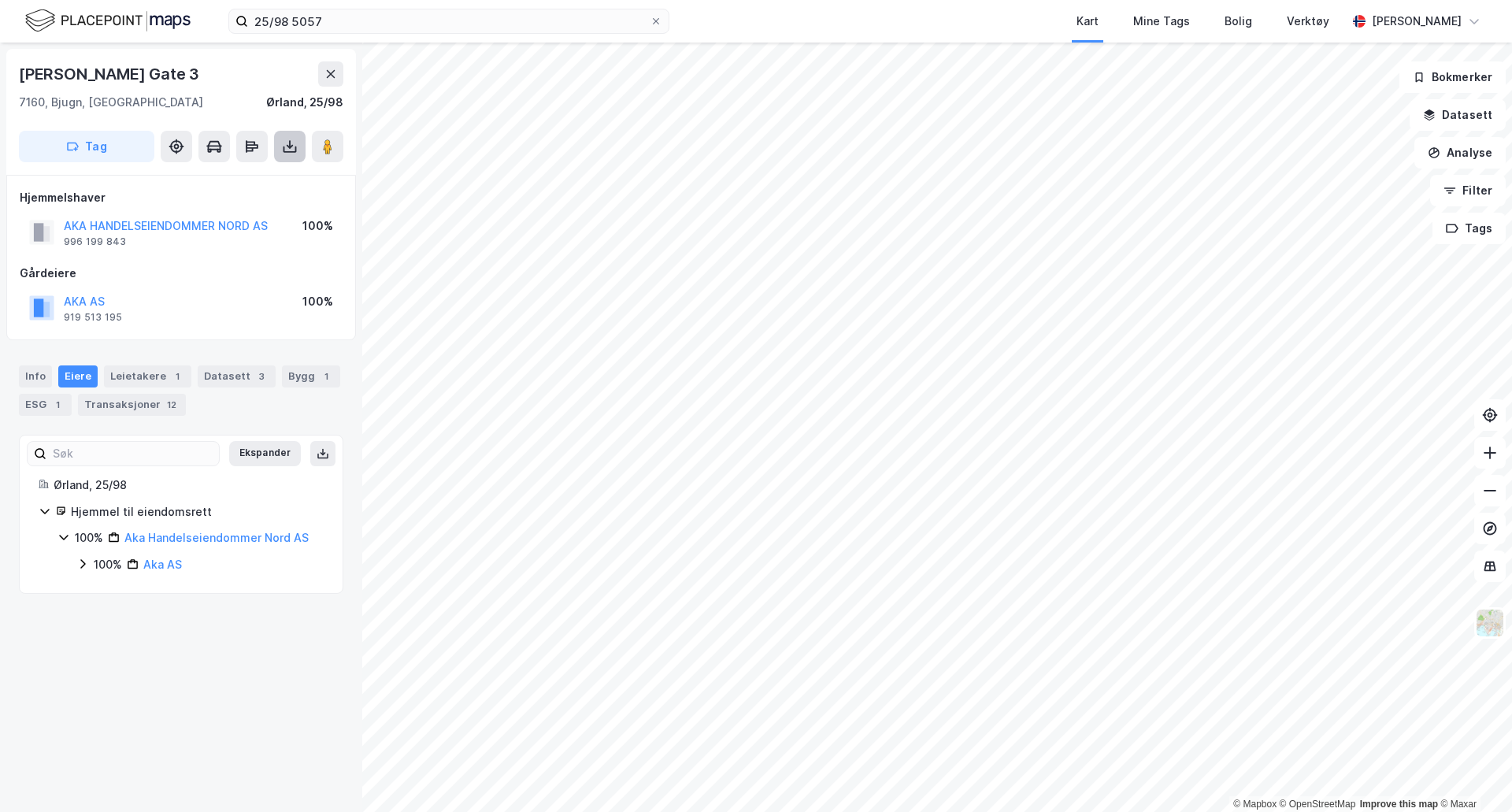
click at [296, 146] on icon at bounding box center [289, 146] width 16 height 16
click at [258, 173] on div "Last ned grunnbok" at bounding box center [212, 178] width 92 height 12
click at [0, 0] on button "AKA HANDELSEIENDOMMER NORD AS" at bounding box center [0, 0] width 0 height 0
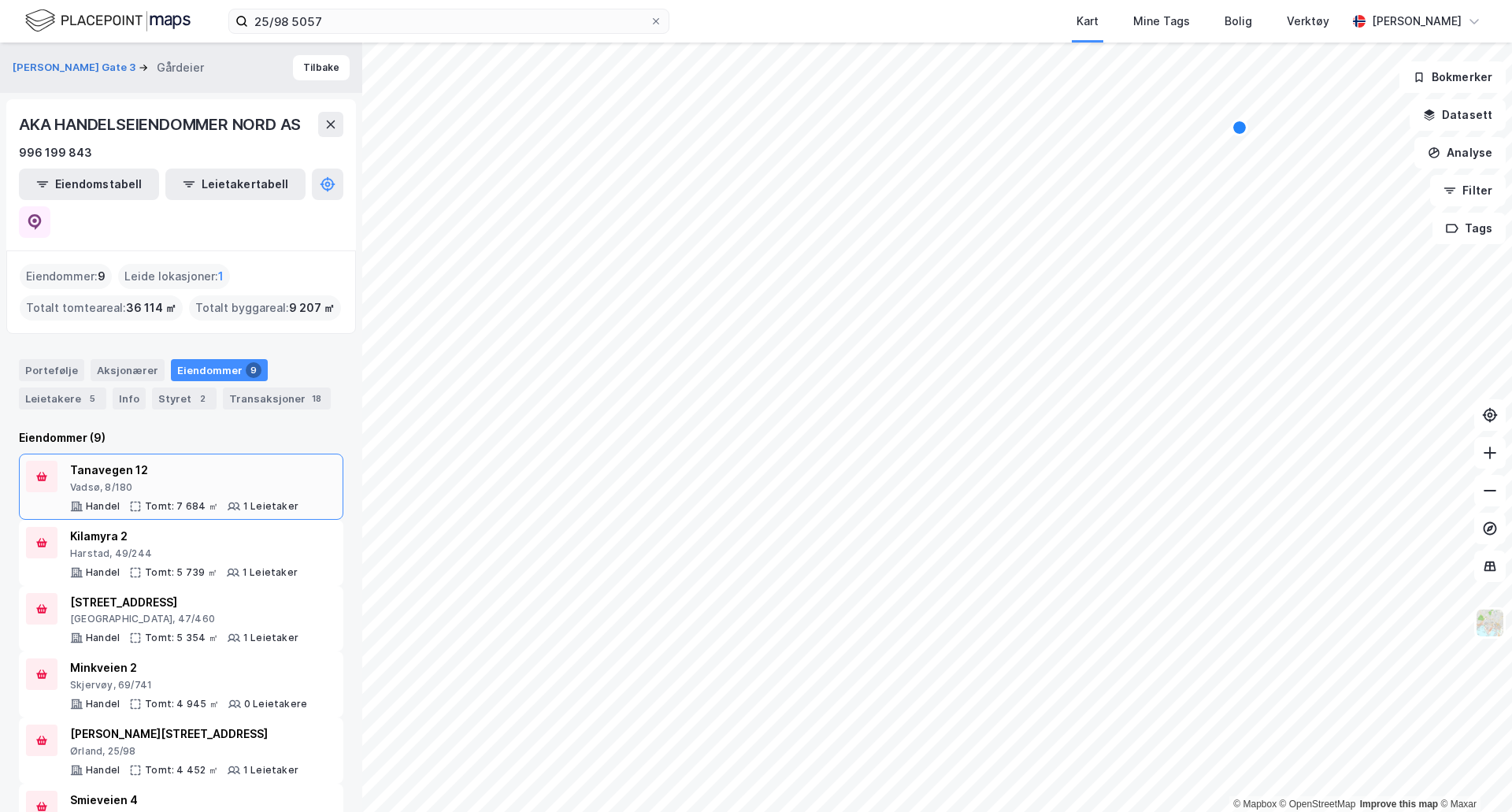
click at [122, 461] on div "Tanavegen 12" at bounding box center [184, 470] width 228 height 19
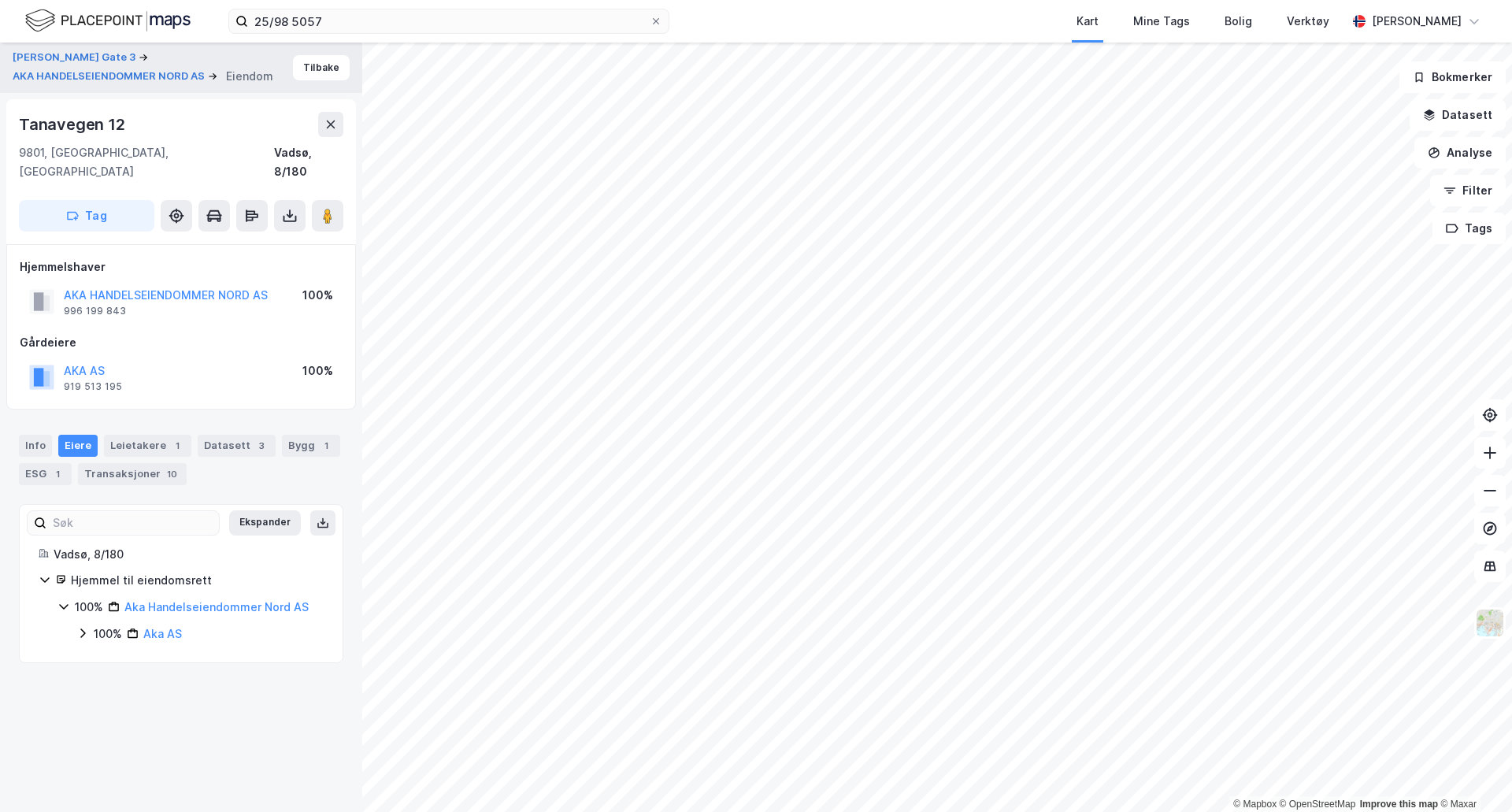
drag, startPoint x: 331, startPoint y: 125, endPoint x: 225, endPoint y: 144, distance: 107.7
click at [225, 144] on div "[STREET_ADDRESS], [GEOGRAPHIC_DATA] Vadsø, 8/180" at bounding box center [181, 147] width 324 height 70
click at [315, 65] on button "Tilbake" at bounding box center [321, 67] width 56 height 25
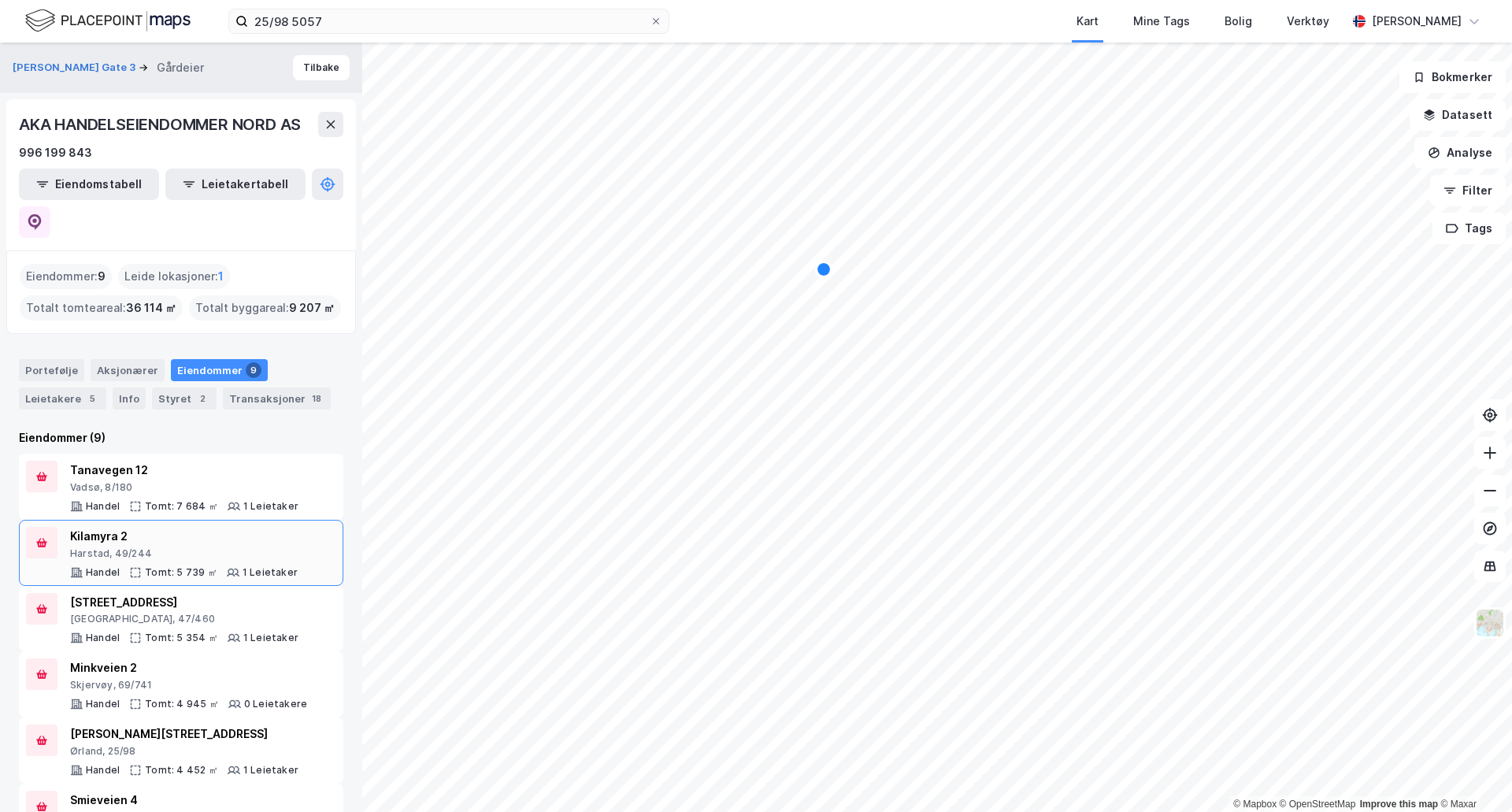
click at [100, 527] on div "Kilamyra 2" at bounding box center [184, 536] width 228 height 19
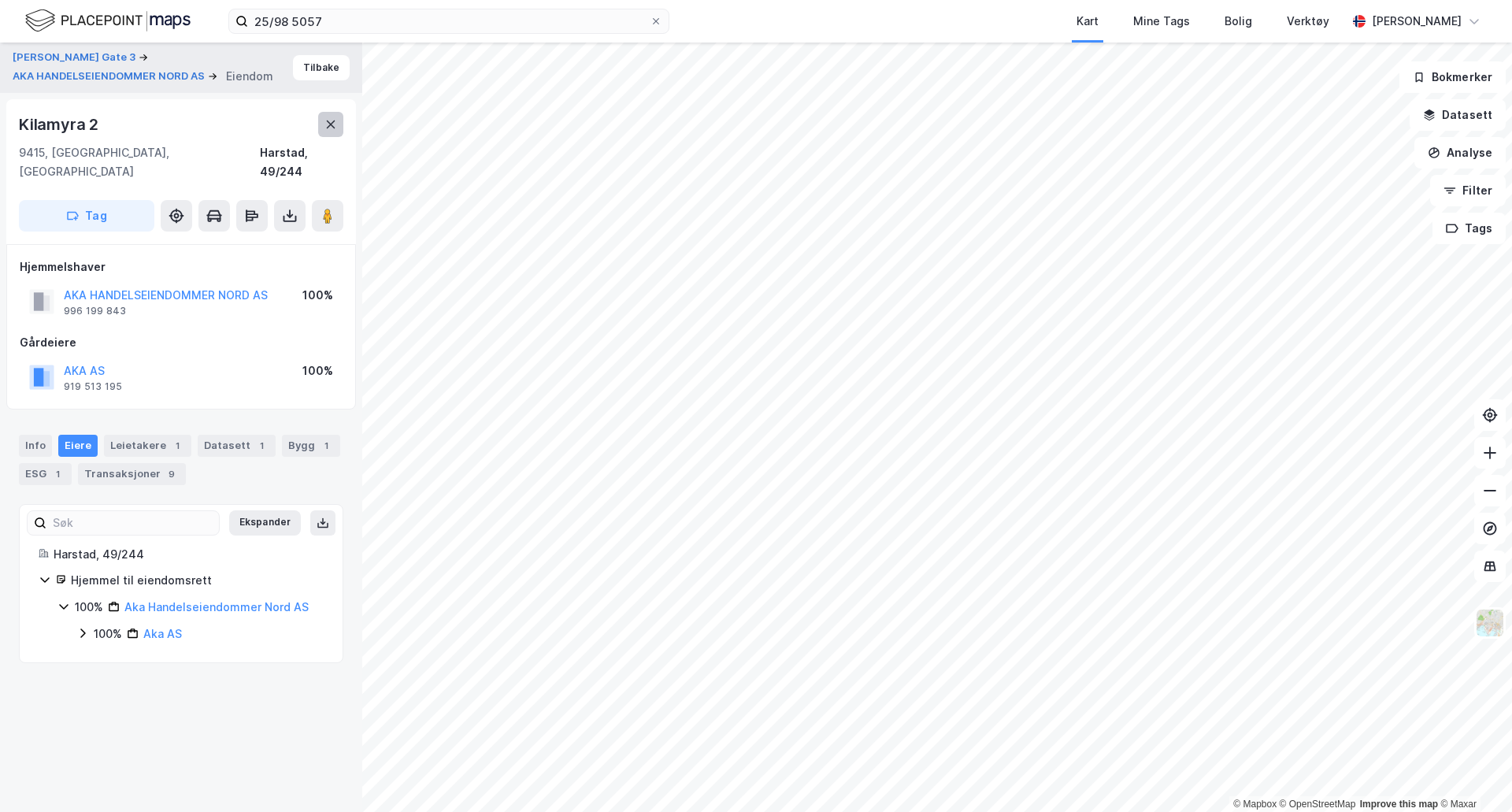
click at [326, 129] on icon at bounding box center [330, 124] width 12 height 12
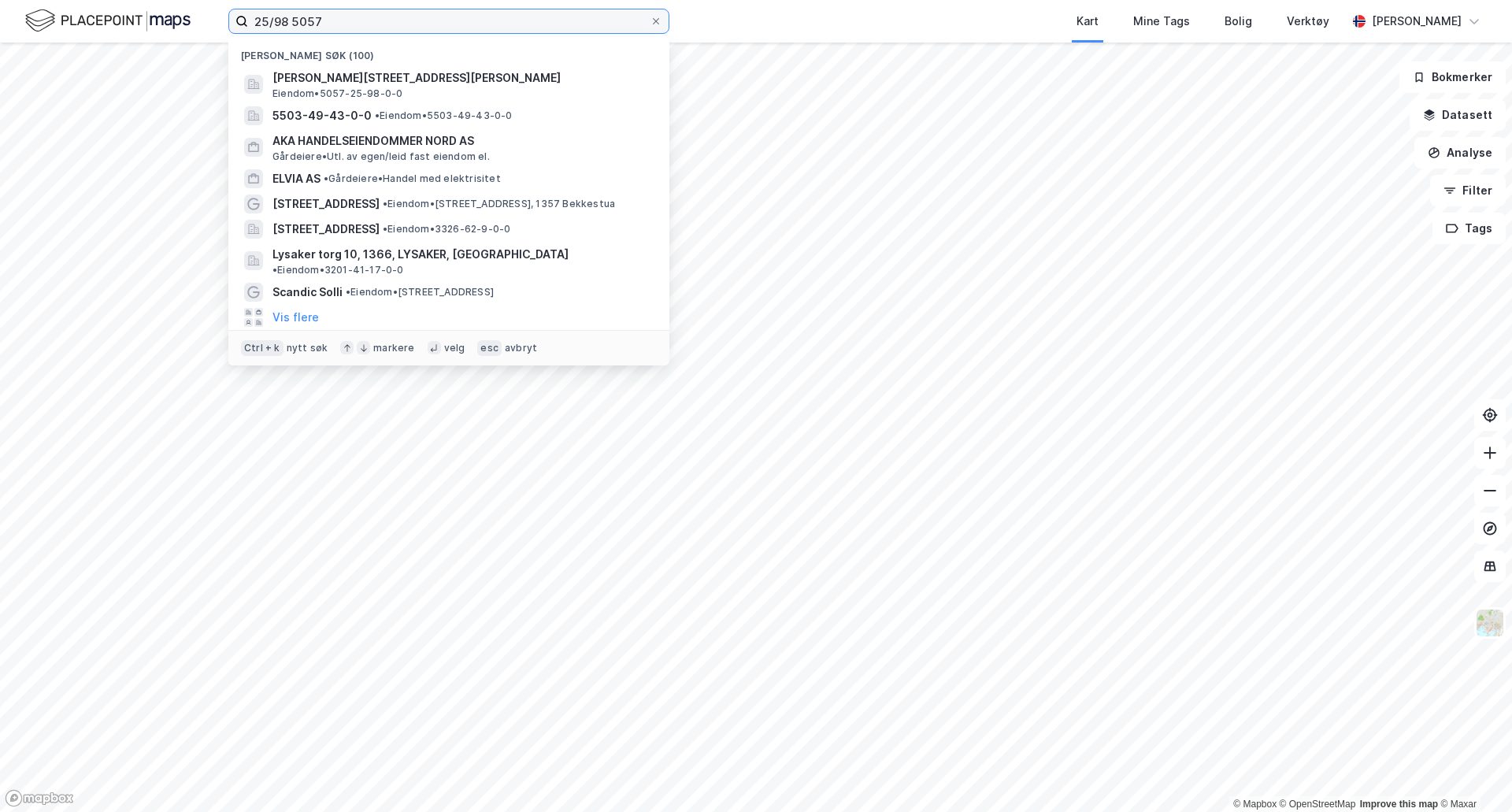
drag, startPoint x: 327, startPoint y: 16, endPoint x: 170, endPoint y: -8, distance: 158.8
click at [170, 0] on html "25/98 5057 Nylige søk (100) [PERSON_NAME][STREET_ADDRESS][PERSON_NAME], ØRLAND …" at bounding box center [756, 406] width 1512 height 812
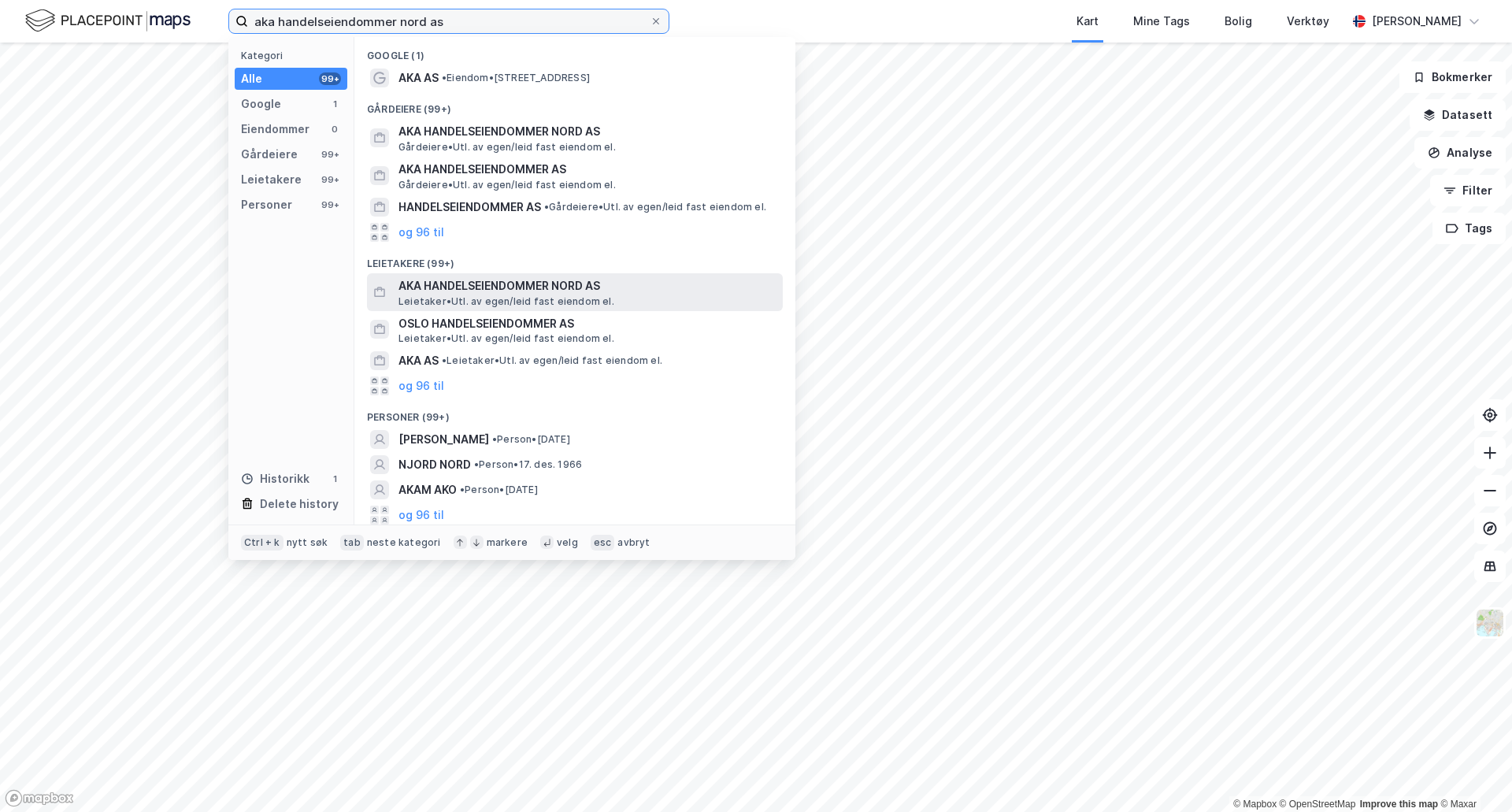
type input "aka handelseiendommer nord as"
click at [514, 292] on span "AKA HANDELSEIENDOMMER NORD AS" at bounding box center [588, 286] width 378 height 19
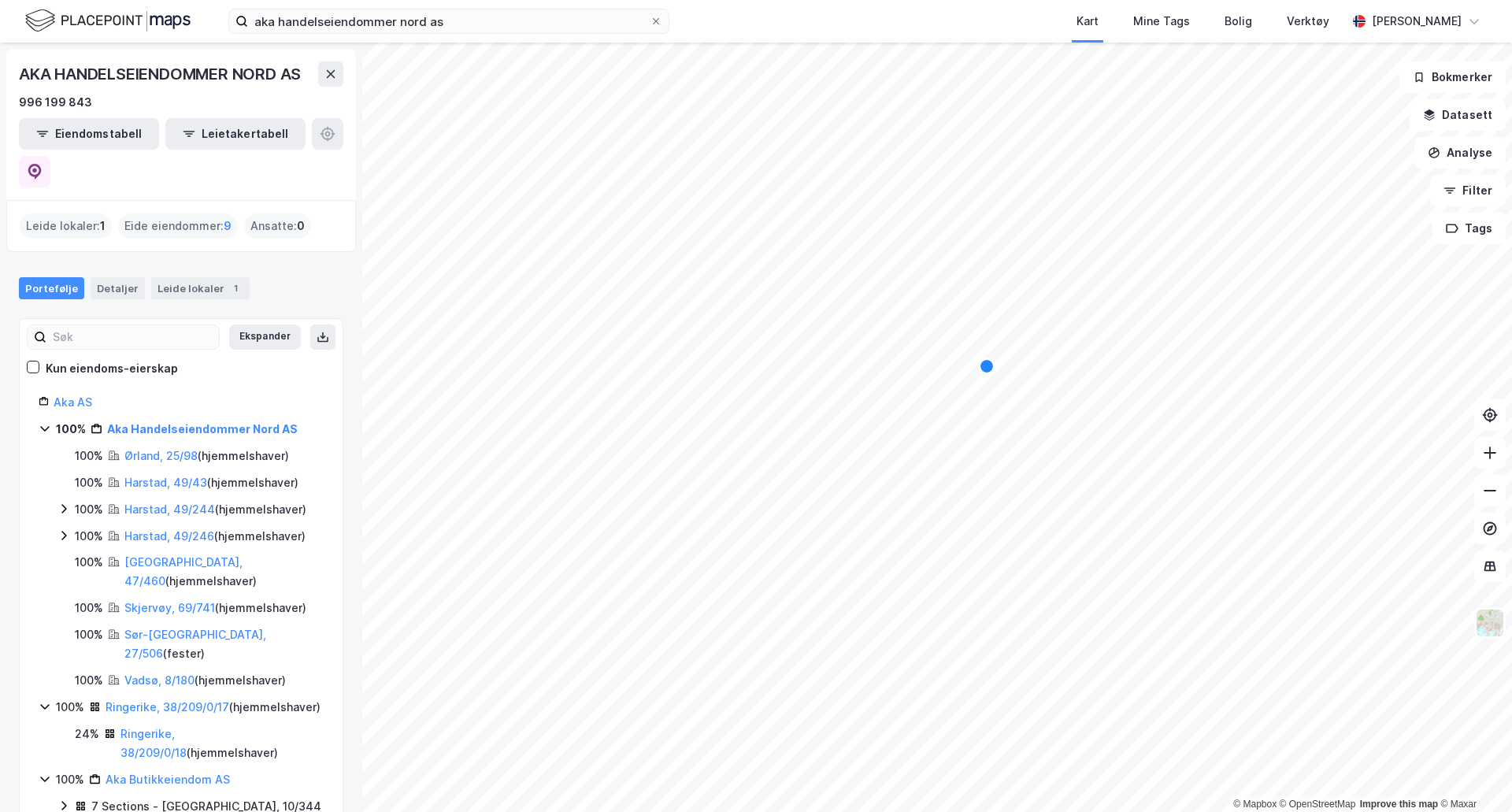
click at [60, 503] on icon at bounding box center [63, 508] width 12 height 12
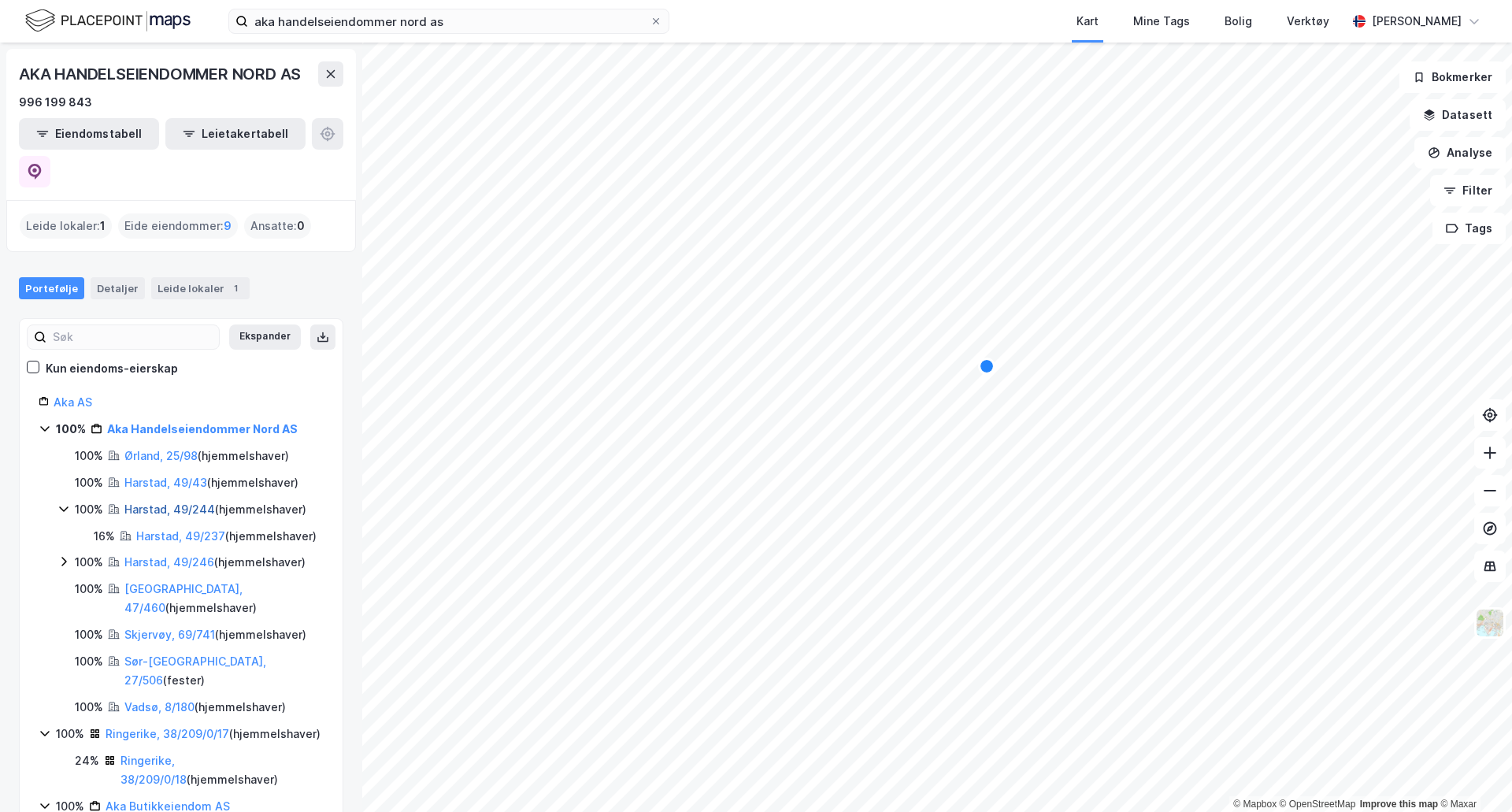
click at [174, 503] on link "Harstad, 49/244" at bounding box center [169, 509] width 91 height 13
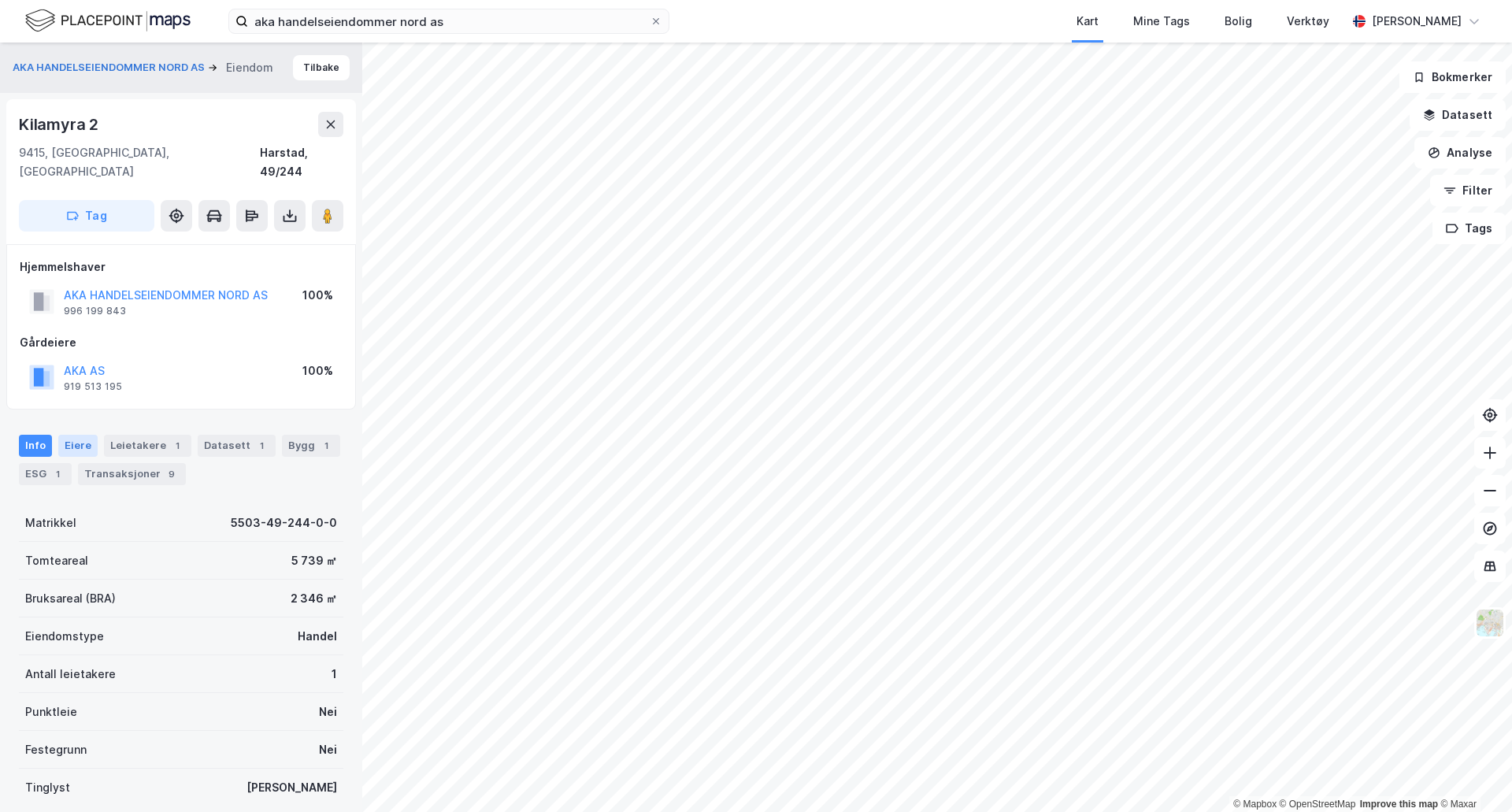
click at [76, 435] on div "Eiere" at bounding box center [78, 445] width 39 height 22
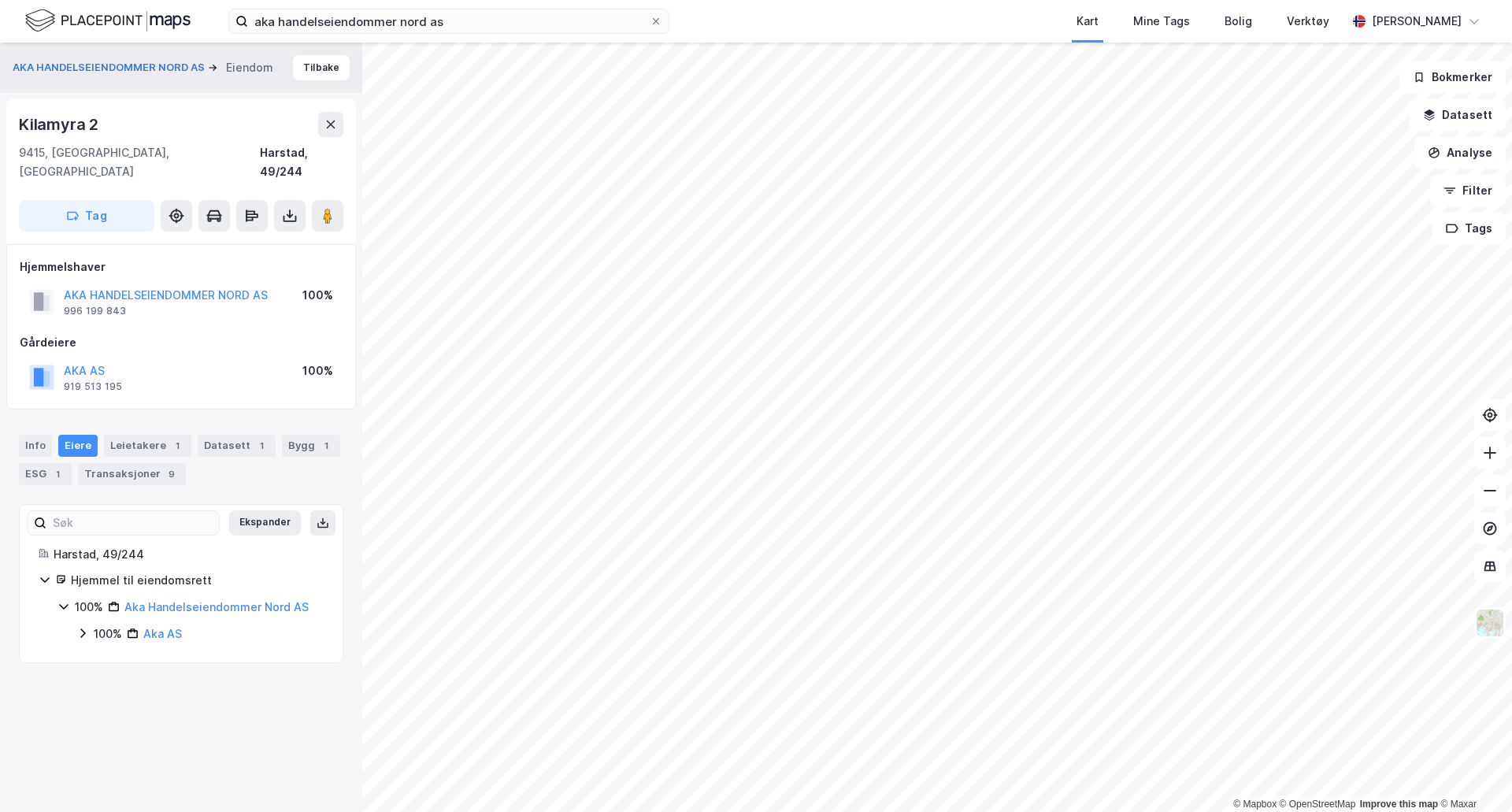
click at [135, 303] on div "Hjemmelshaver AKA HANDELSEIENDOMMER NORD AS 996 199 843 100% Gårdeiere AKA AS 9…" at bounding box center [181, 327] width 323 height 138
click at [315, 62] on button "Tilbake" at bounding box center [321, 67] width 56 height 25
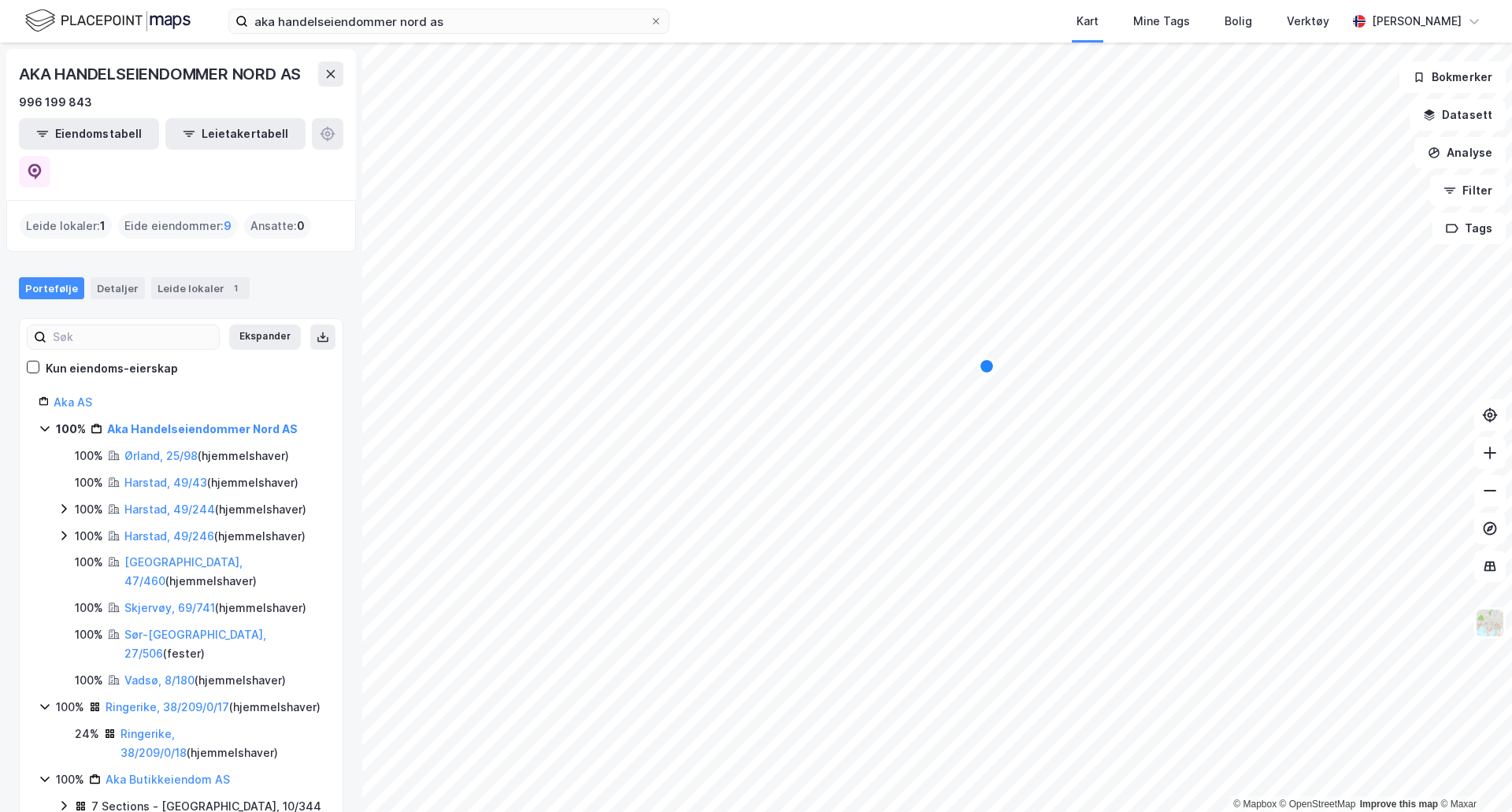
click at [63, 504] on icon at bounding box center [64, 509] width 5 height 10
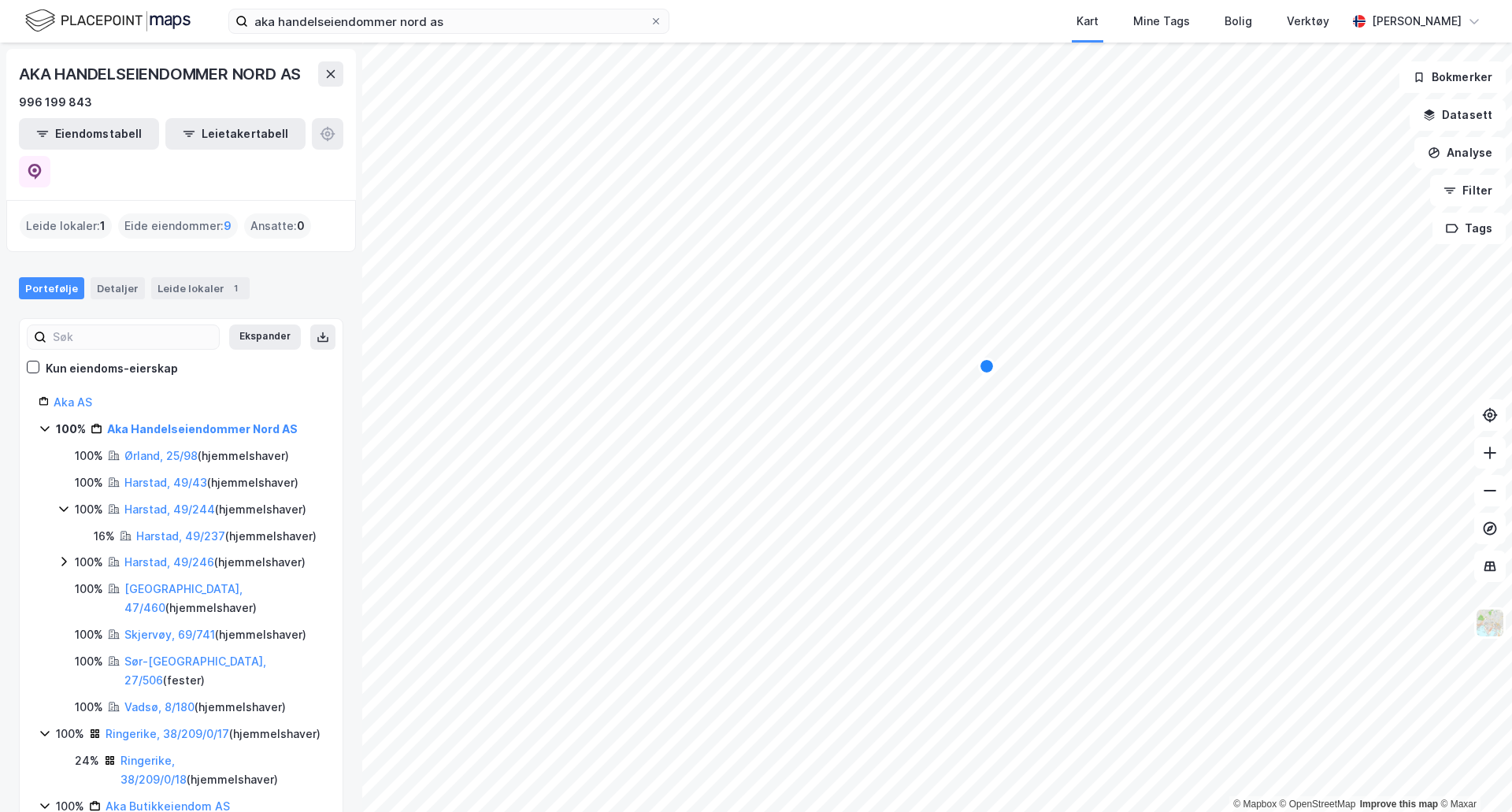
click at [63, 503] on icon at bounding box center [63, 508] width 12 height 12
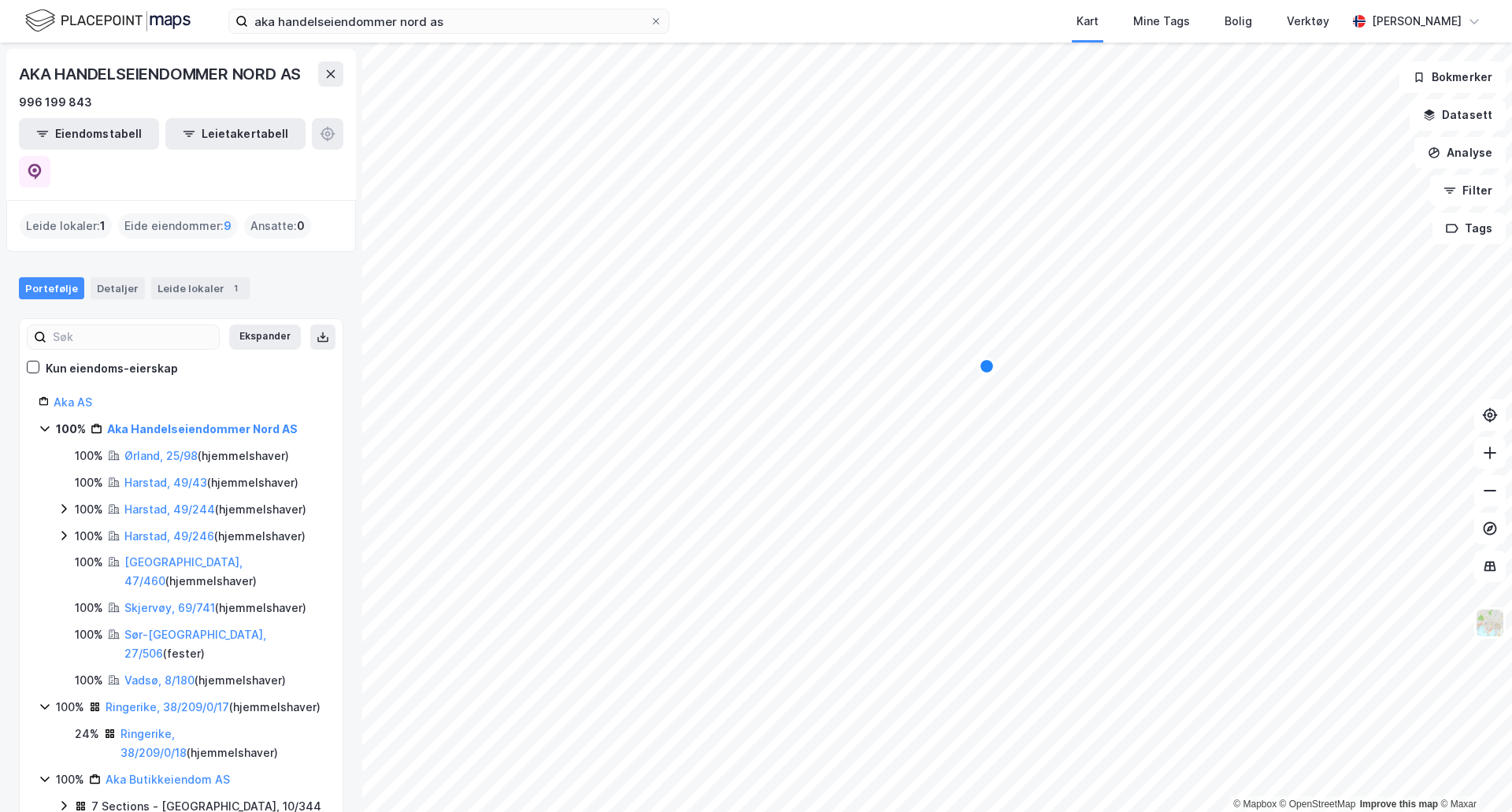
click at [61, 529] on icon at bounding box center [63, 535] width 12 height 12
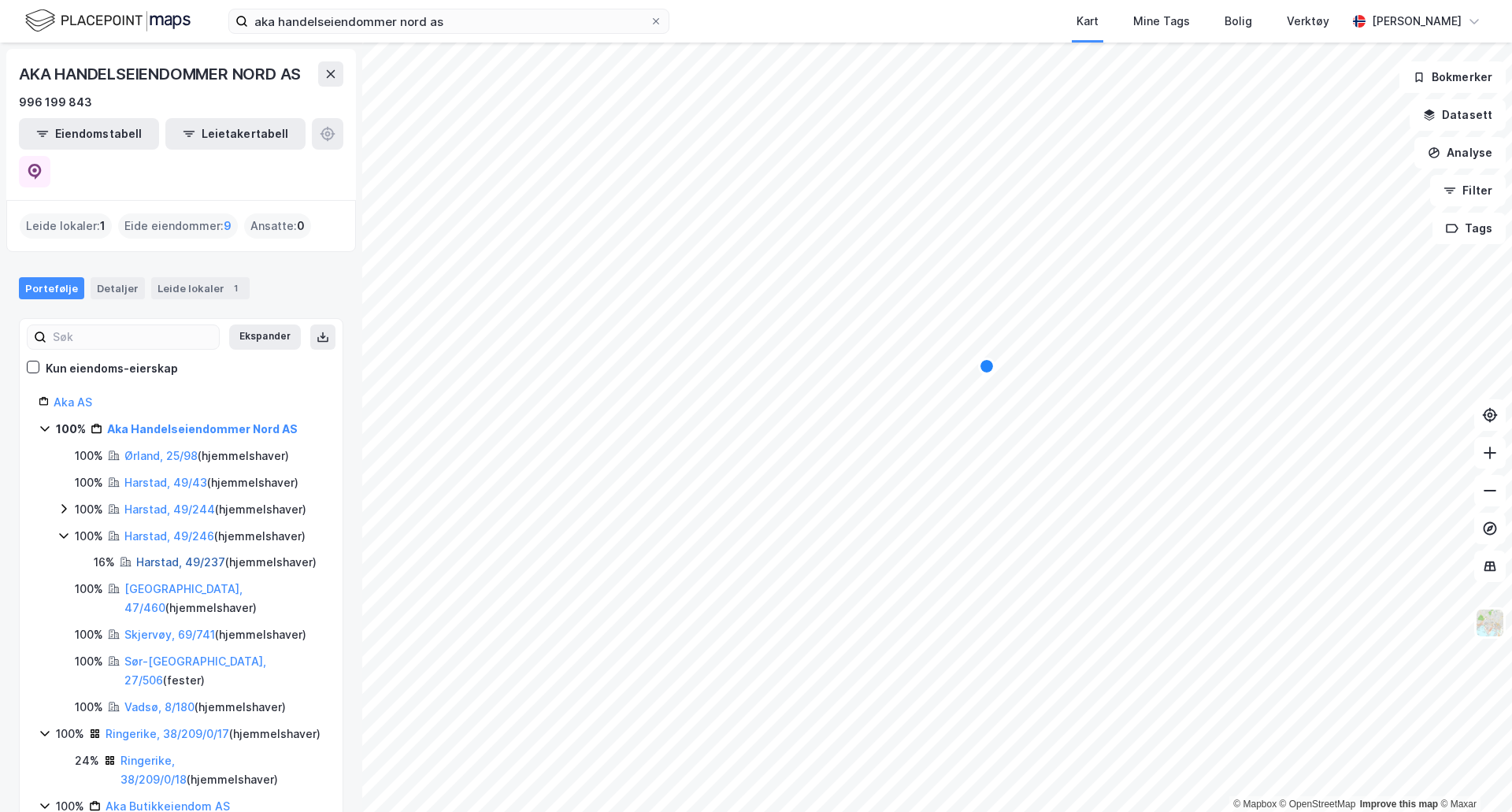
click at [152, 555] on link "Harstad, 49/237" at bounding box center [180, 562] width 89 height 13
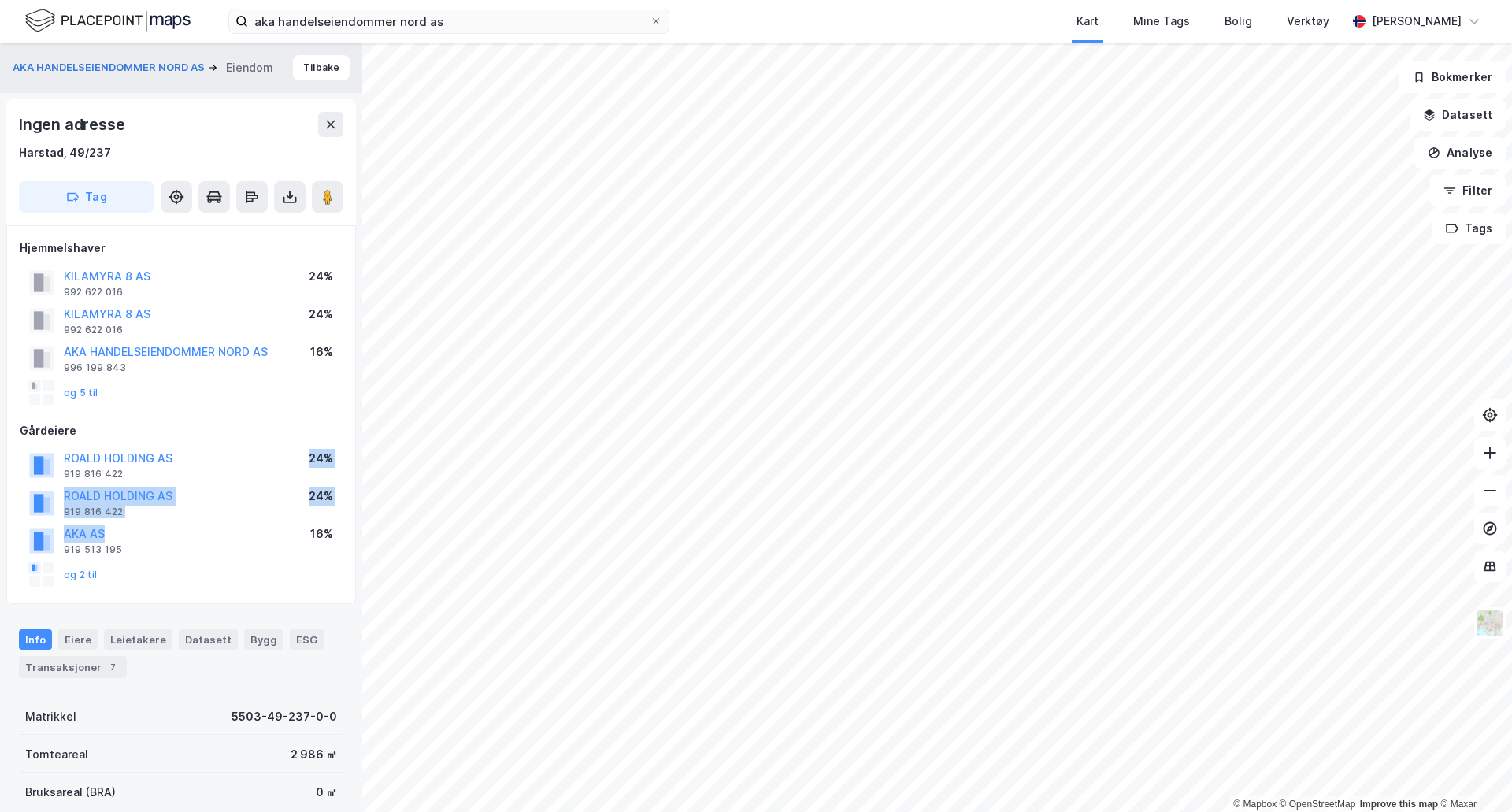
drag, startPoint x: 152, startPoint y: 526, endPoint x: 249, endPoint y: 483, distance: 106.1
click at [249, 483] on div "ROALD HOLDING AS 919 816 422 24% ROALD HOLDING AS 919 816 422 24% AKA AS 919 51…" at bounding box center [181, 518] width 323 height 145
click at [74, 635] on div "Eiere" at bounding box center [78, 639] width 39 height 20
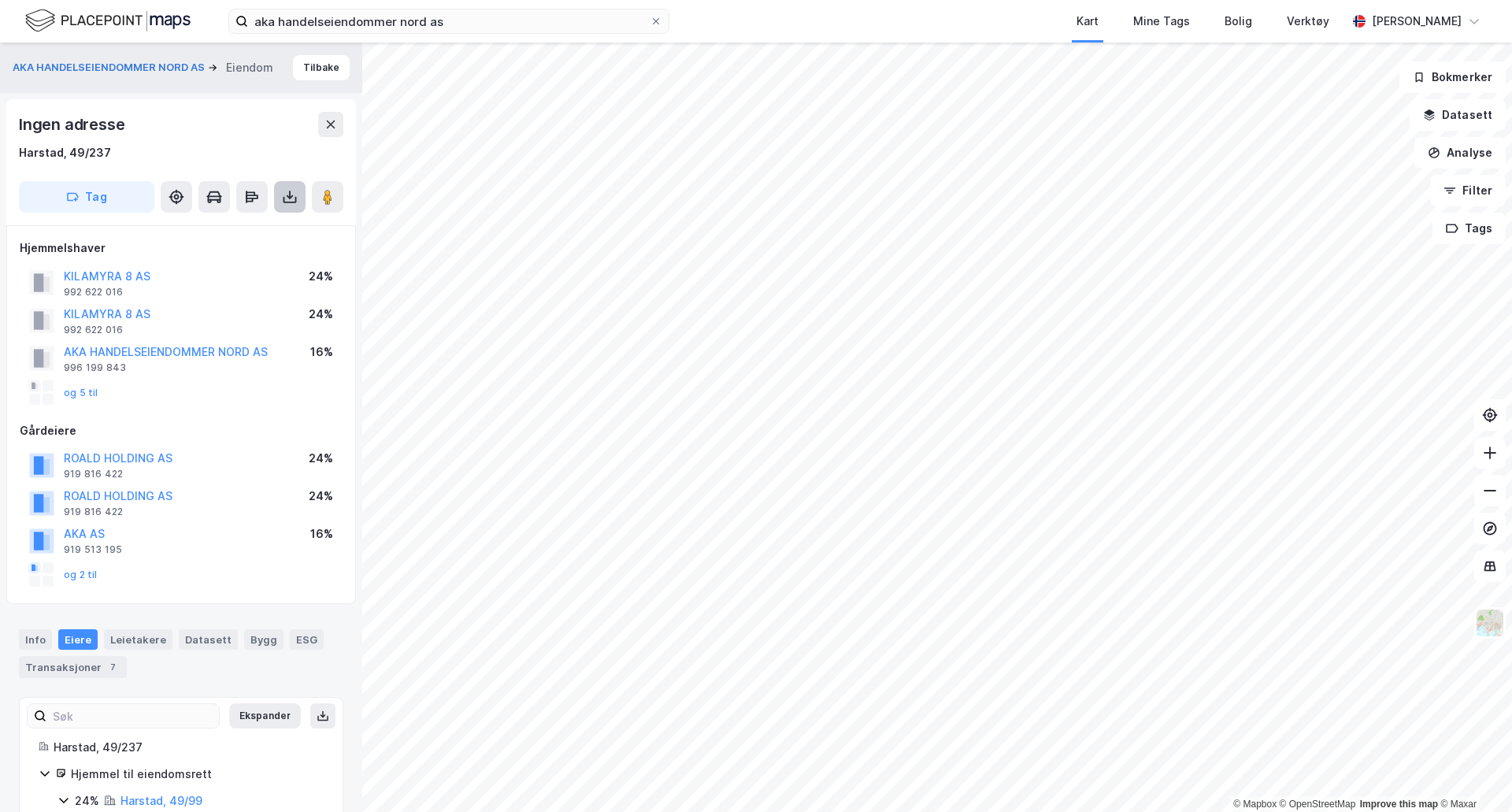
click at [285, 203] on icon at bounding box center [289, 196] width 16 height 16
click at [244, 234] on div "Last ned grunnbok" at bounding box center [212, 228] width 92 height 12
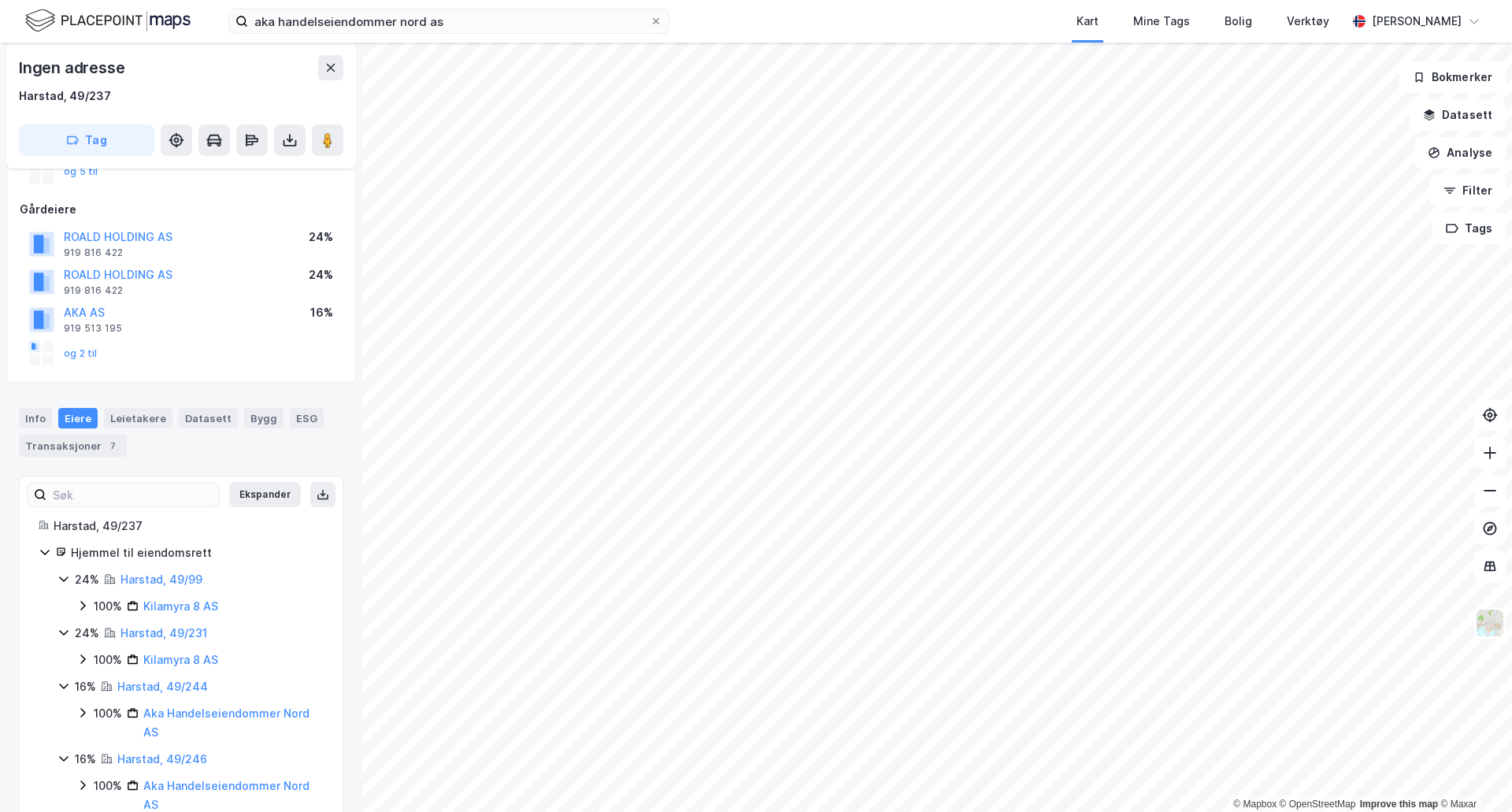
scroll to position [225, 0]
click at [177, 578] on link "Harstad, 49/99" at bounding box center [161, 575] width 82 height 13
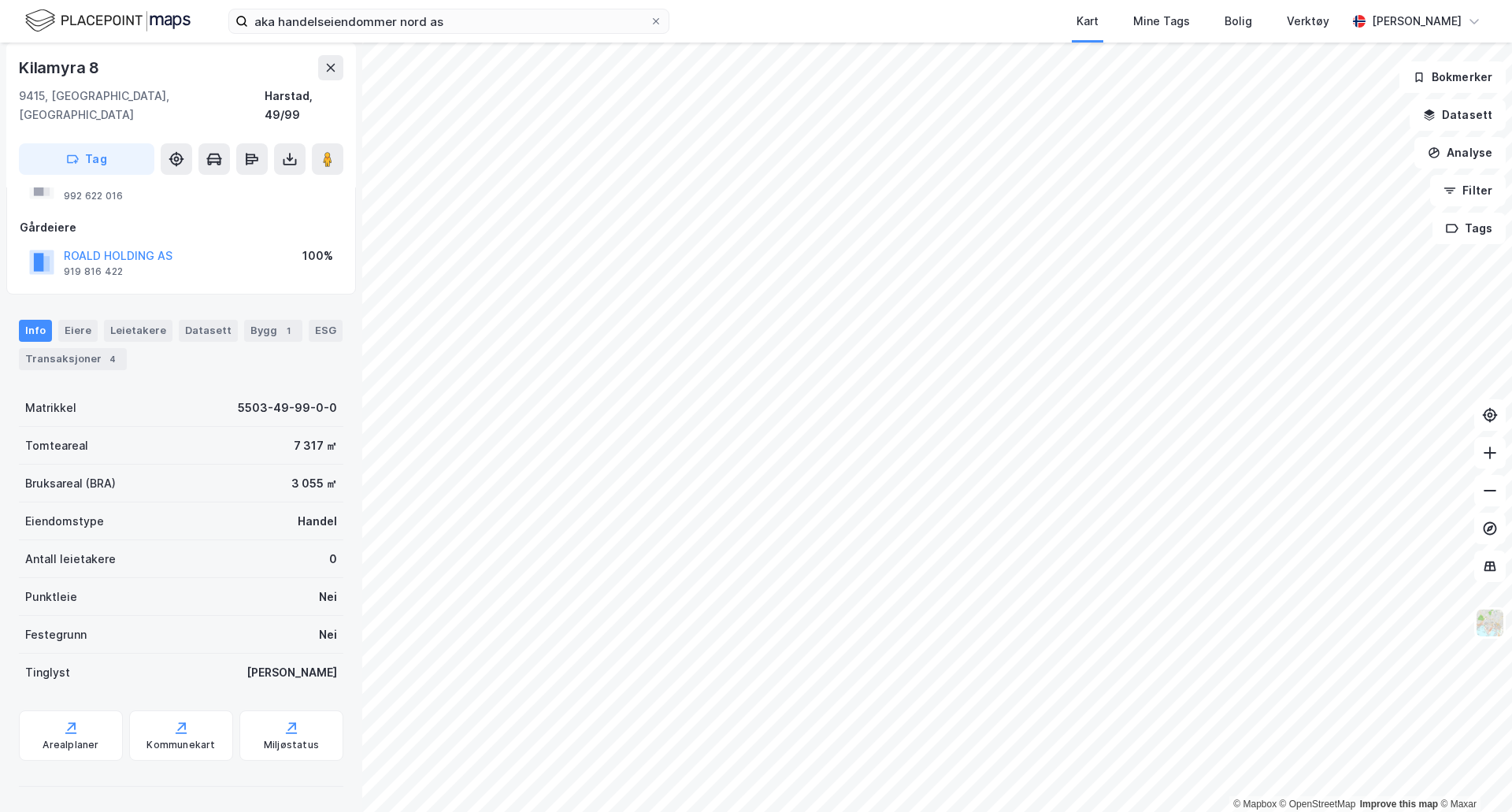
scroll to position [96, 0]
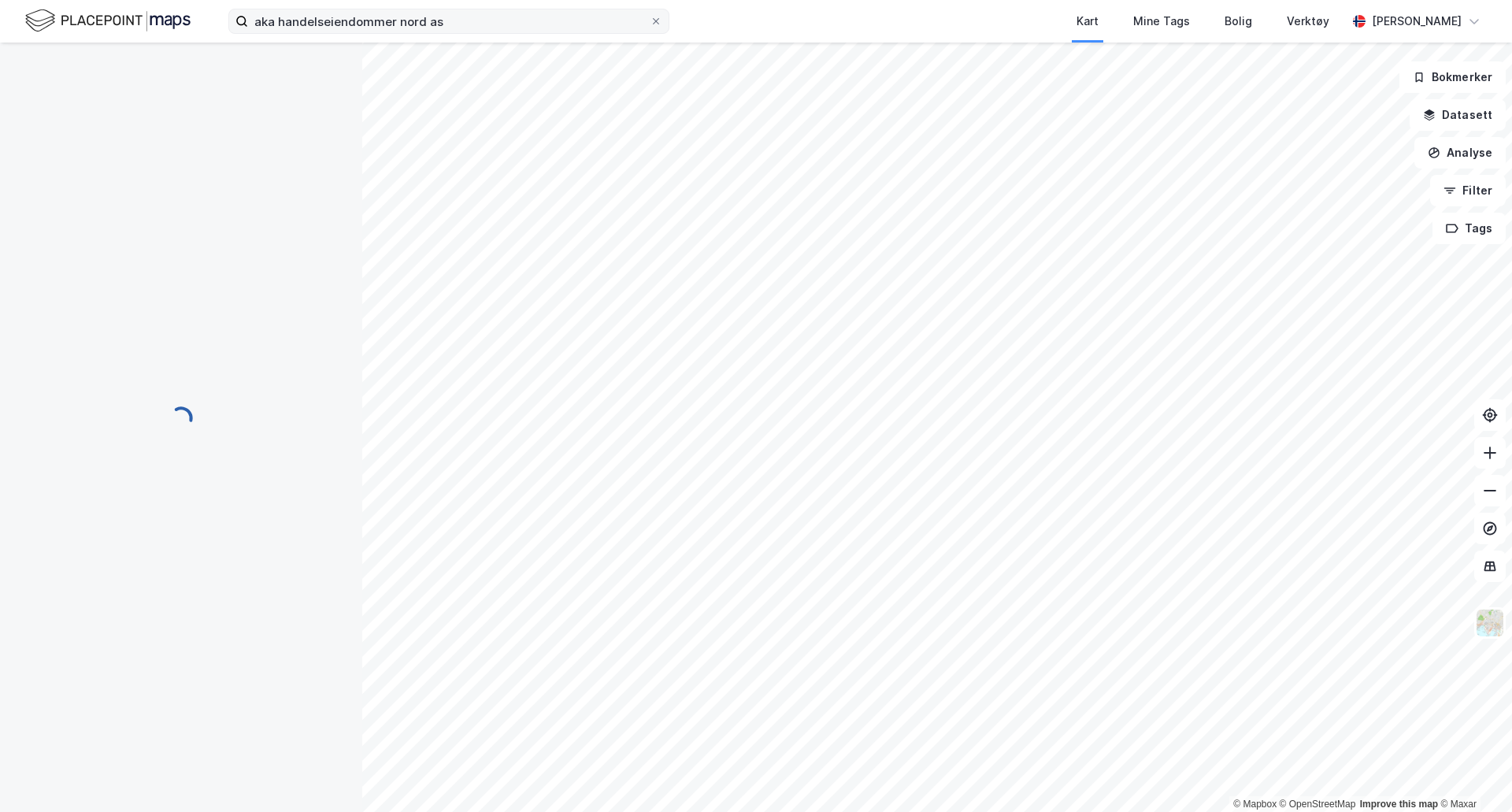
scroll to position [96, 0]
